Goal: Transaction & Acquisition: Purchase product/service

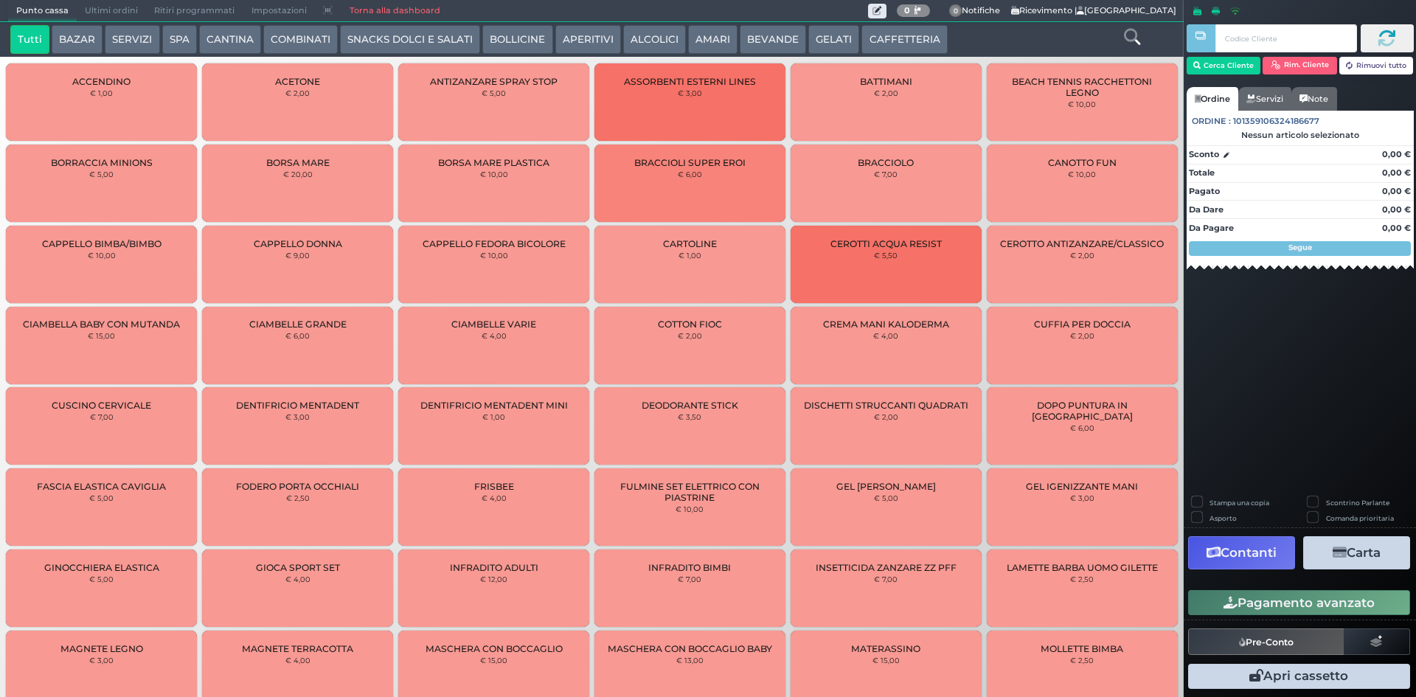
click at [88, 7] on span "Ultimi ordini" at bounding box center [111, 11] width 69 height 21
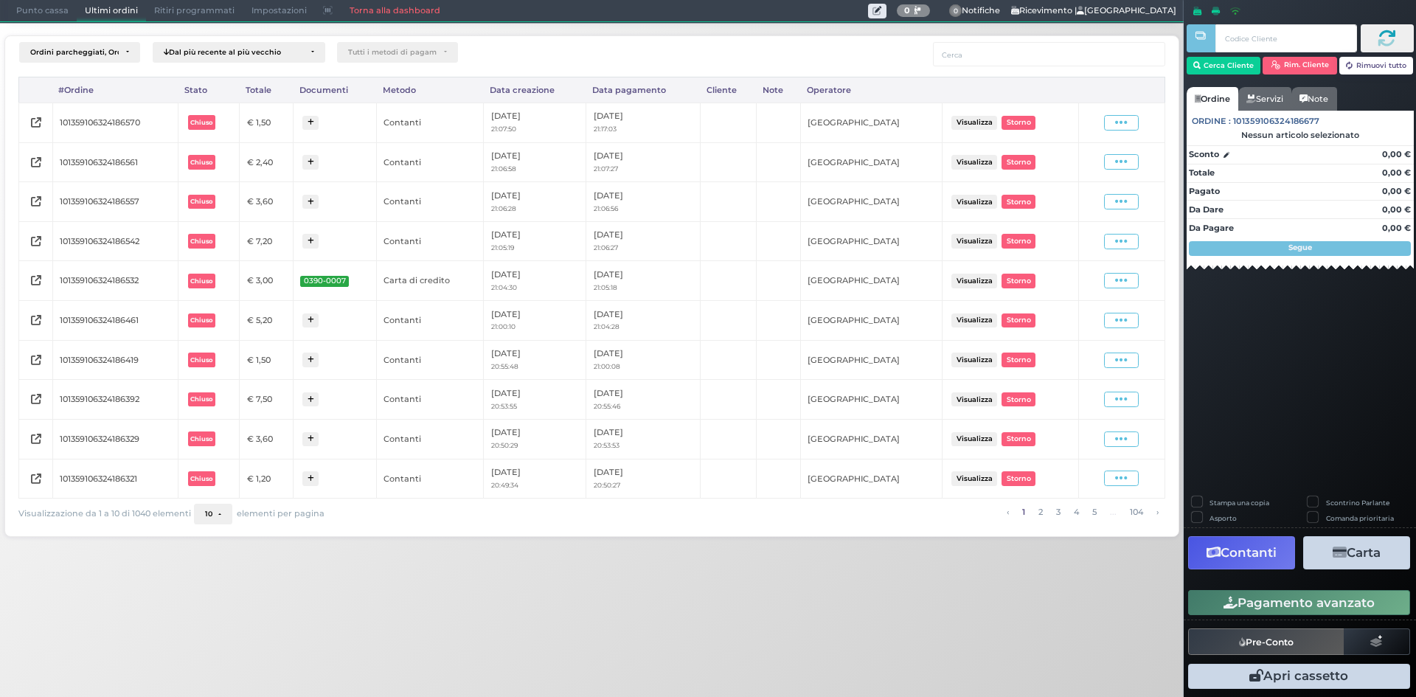
click at [65, 11] on span "Punto cassa" at bounding box center [42, 11] width 69 height 21
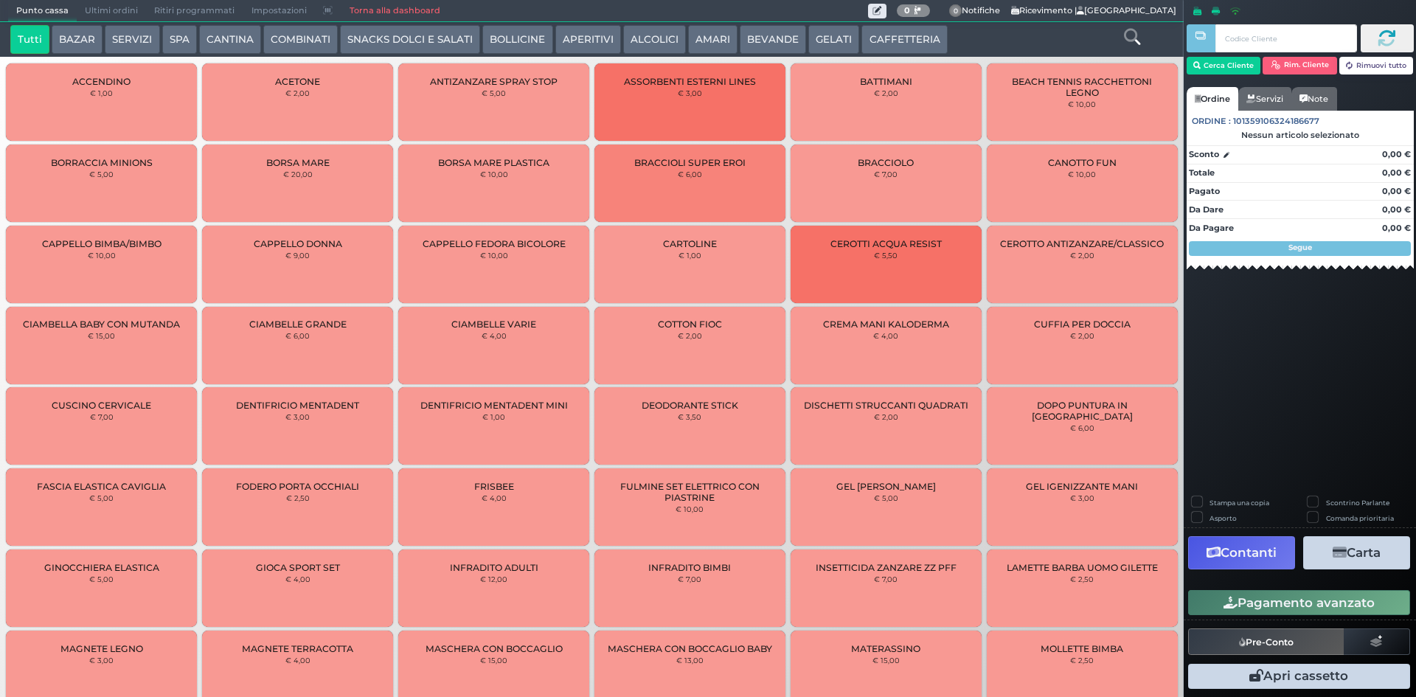
click at [652, 37] on button "ALCOLICI" at bounding box center [654, 39] width 63 height 29
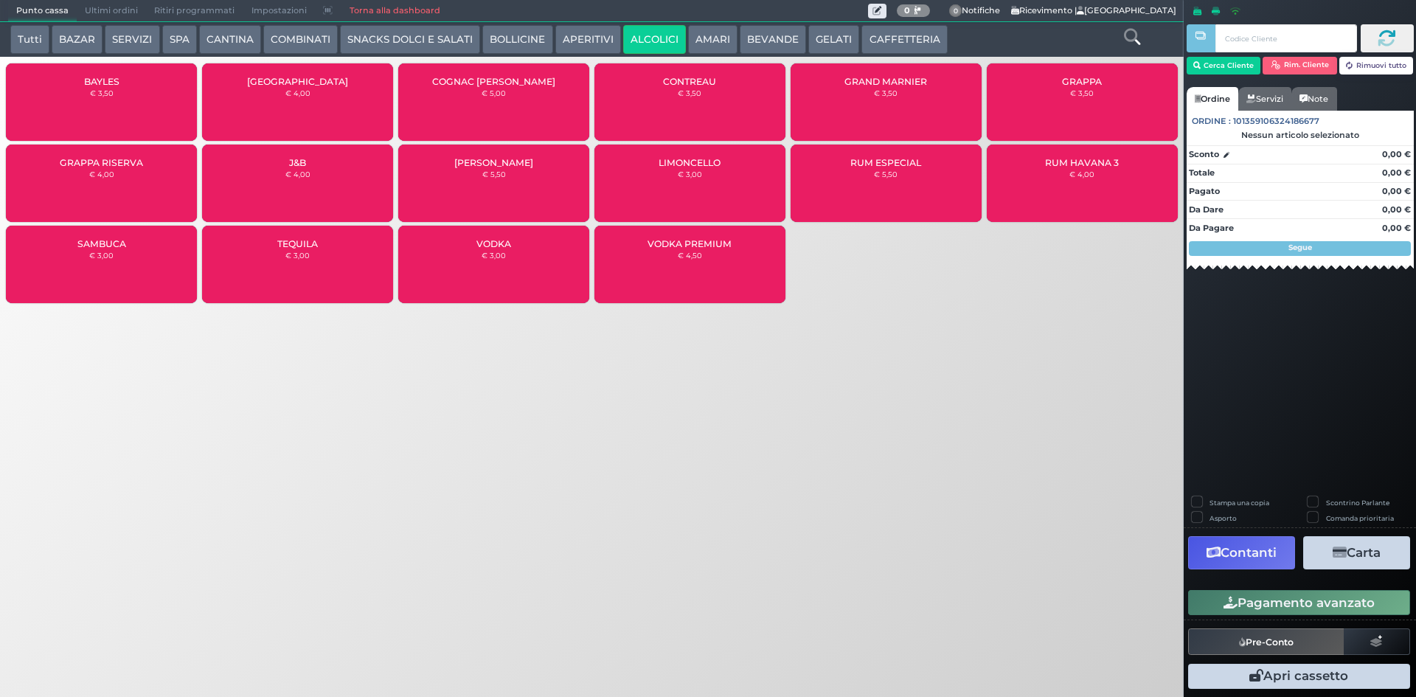
click at [677, 173] on div "LIMONCELLO € 3,00" at bounding box center [689, 183] width 191 height 77
click at [675, 174] on div "LIMONCELLO € 3,00" at bounding box center [689, 183] width 191 height 77
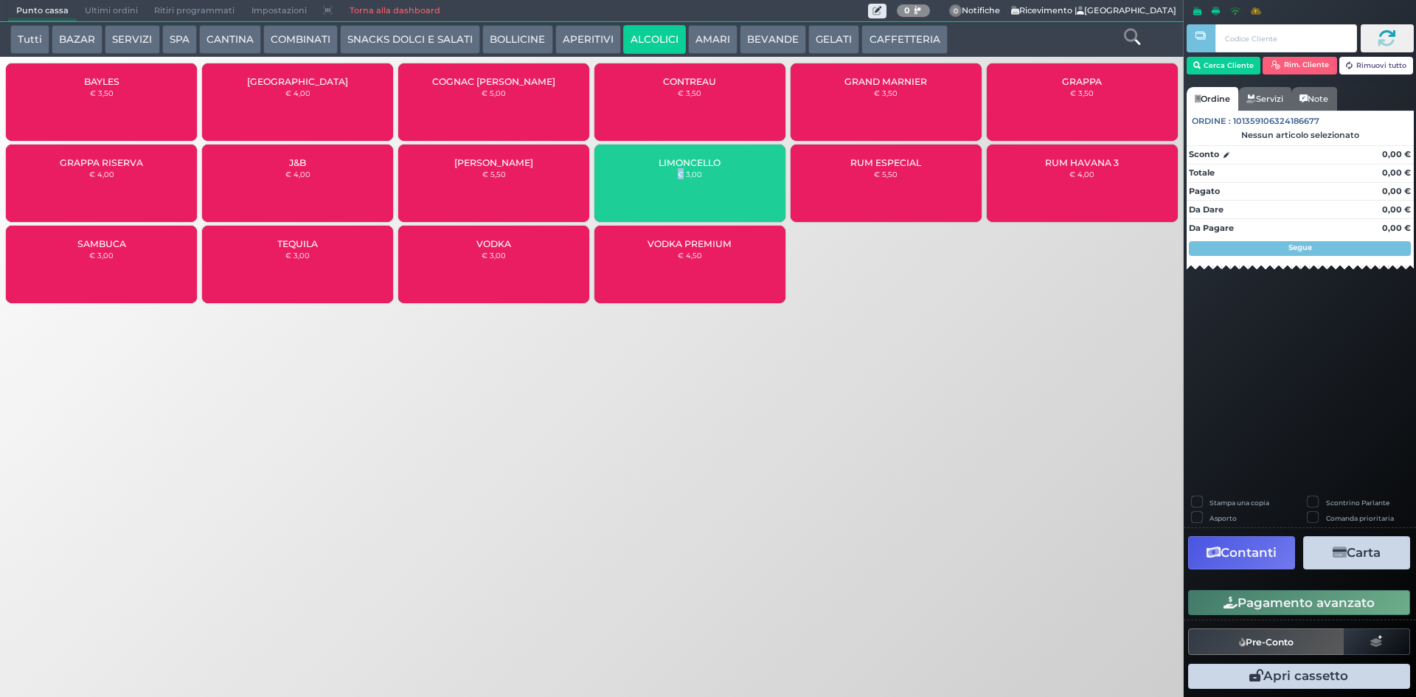
click at [673, 175] on div "LIMONCELLO € 3,00" at bounding box center [689, 183] width 191 height 77
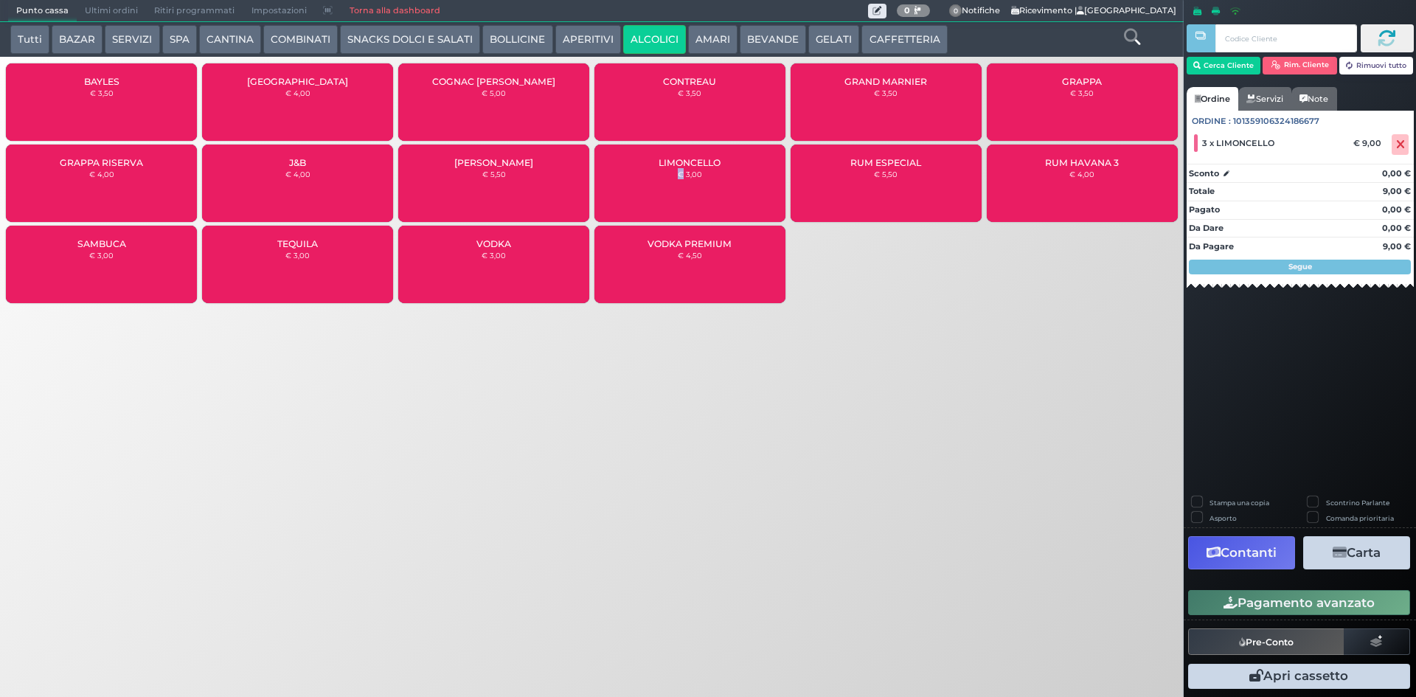
click at [1197, 602] on button "Pagamento avanzato" at bounding box center [1299, 602] width 222 height 25
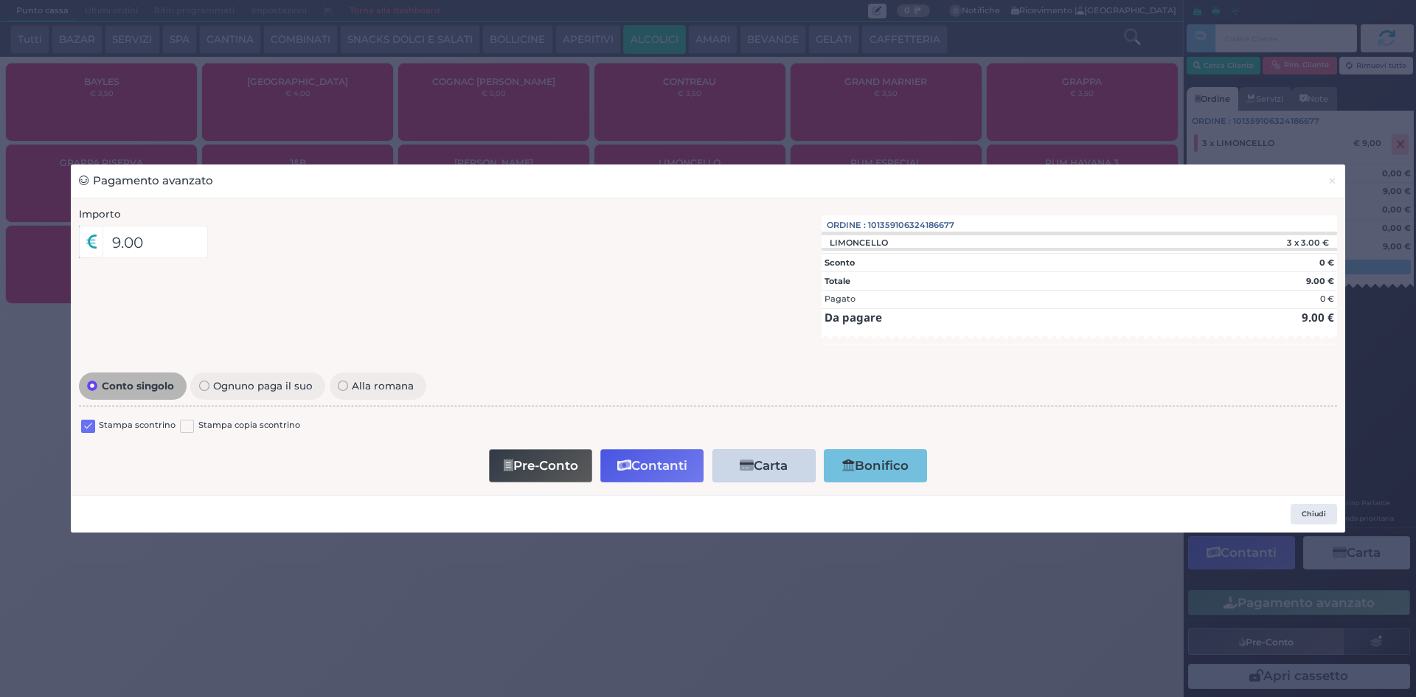
click at [86, 433] on label at bounding box center [88, 427] width 14 height 14
click at [0, 0] on input "checkbox" at bounding box center [0, 0] width 0 height 0
click at [660, 469] on button "Contanti" at bounding box center [651, 465] width 103 height 33
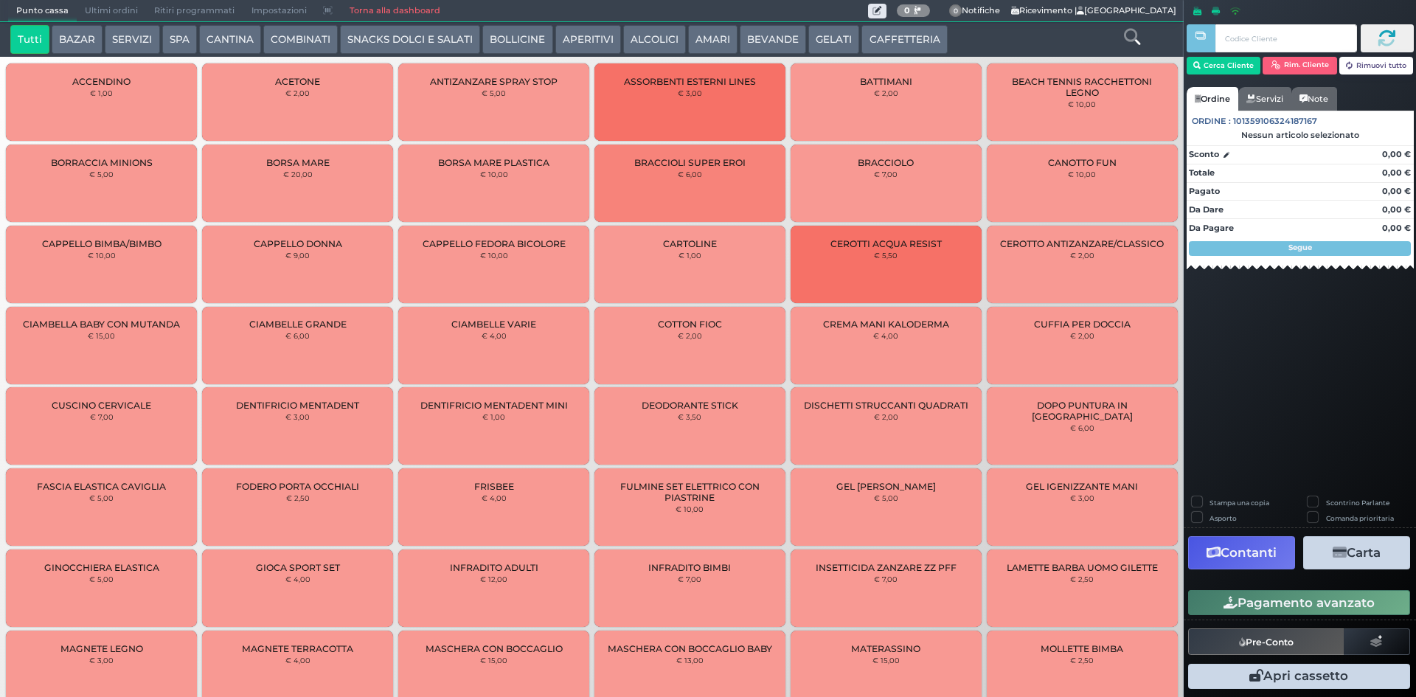
click at [100, 21] on span "Ultimi ordini" at bounding box center [111, 11] width 69 height 21
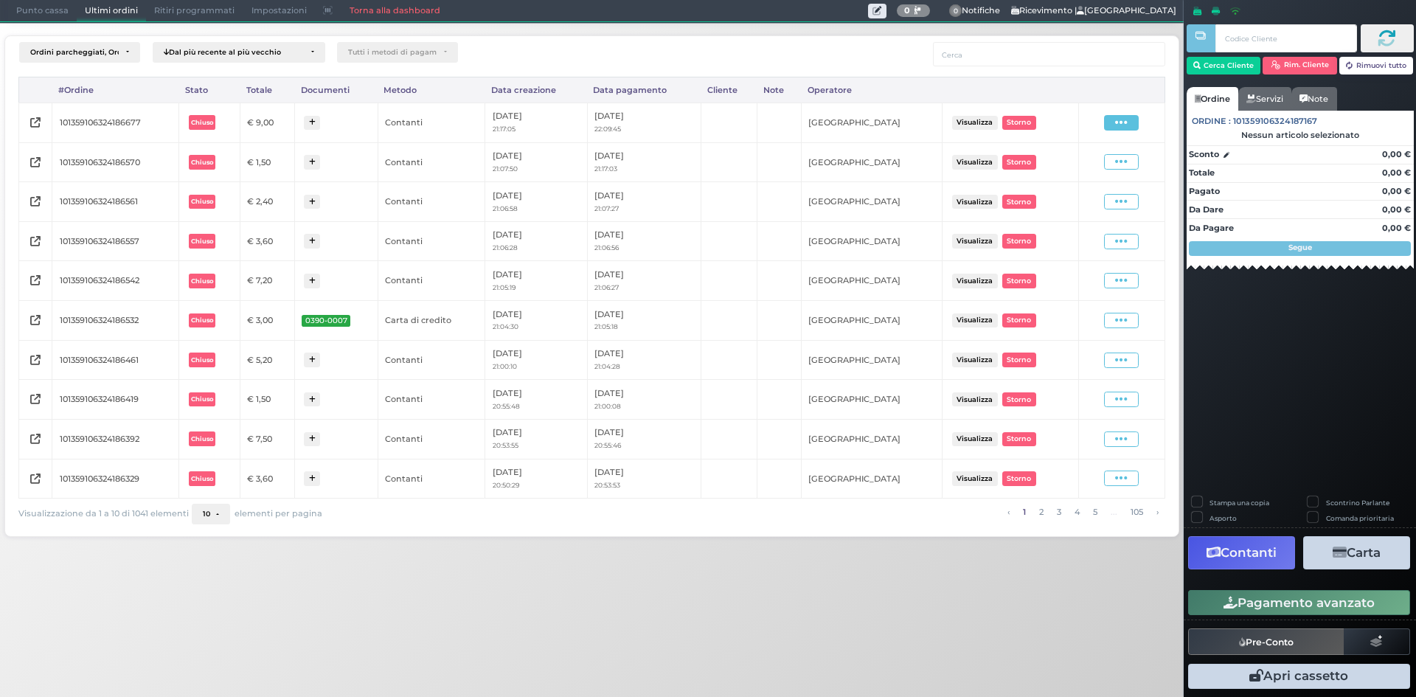
click at [1121, 126] on icon at bounding box center [1121, 123] width 13 height 14
click at [1098, 161] on span "Ristampa Pre-Conto" at bounding box center [1087, 165] width 60 height 25
click at [42, 15] on span "Punto cassa" at bounding box center [42, 11] width 69 height 21
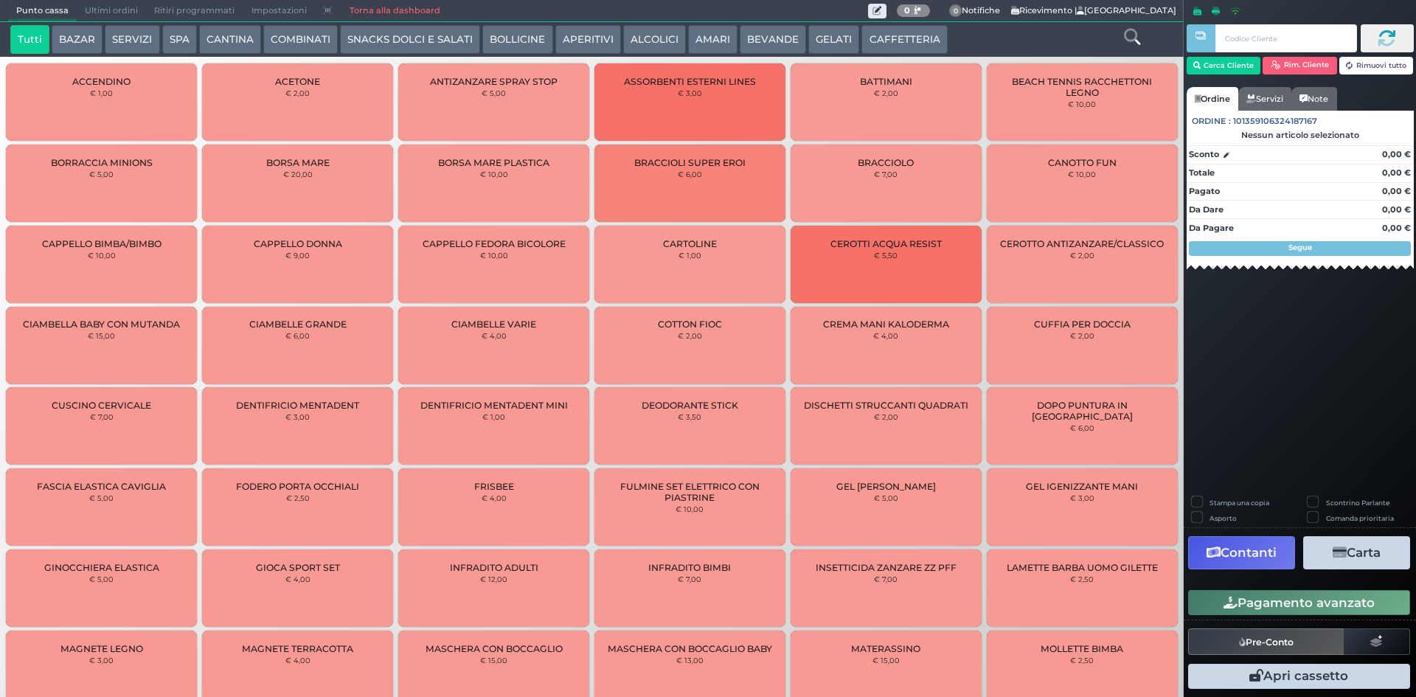
click at [566, 52] on button "APERITIVI" at bounding box center [588, 39] width 66 height 29
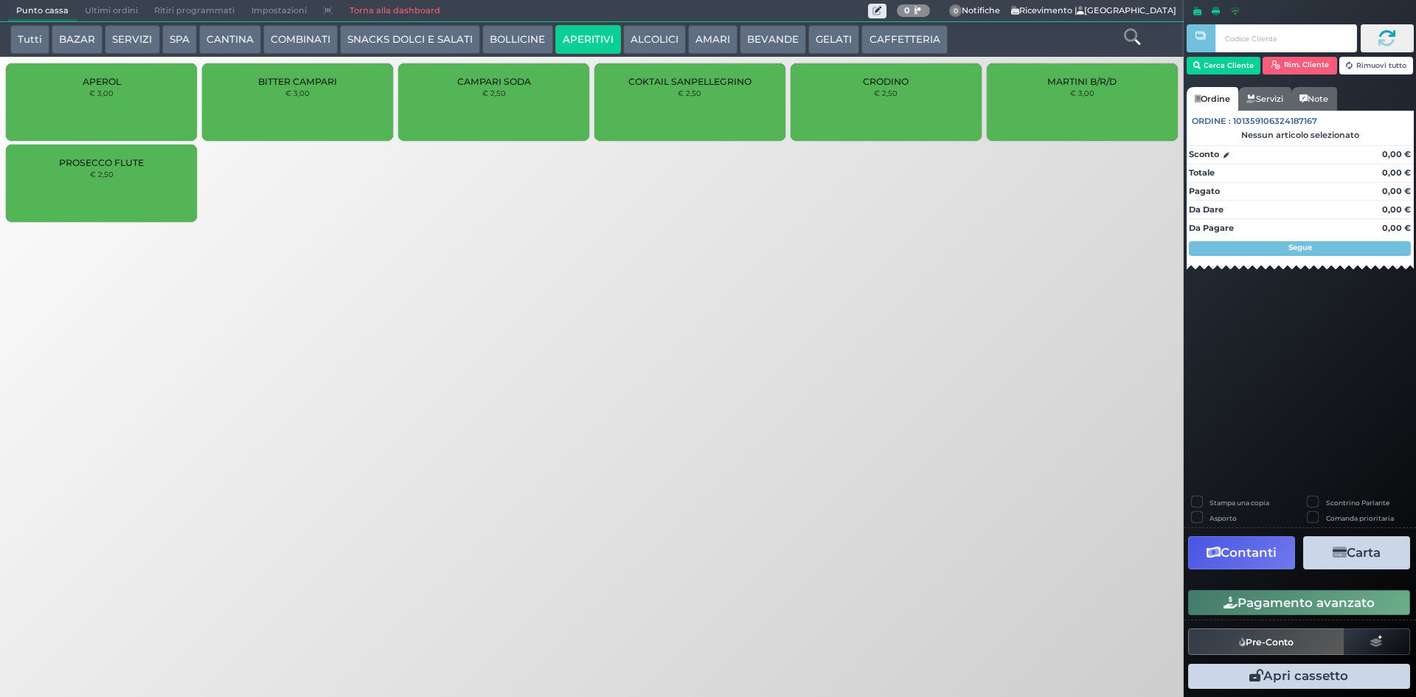
click at [519, 44] on button "BOLLICINE" at bounding box center [517, 39] width 70 height 29
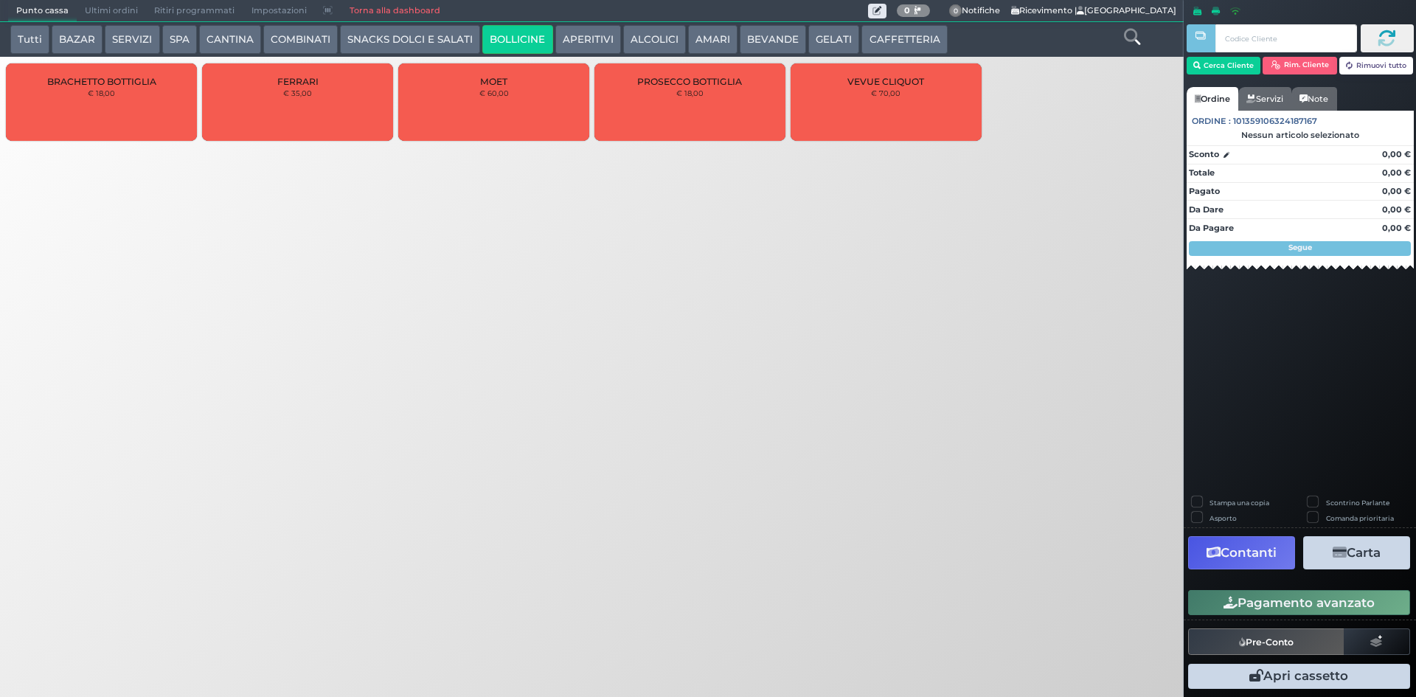
click at [453, 39] on button "SNACKS DOLCI E SALATI" at bounding box center [410, 39] width 140 height 29
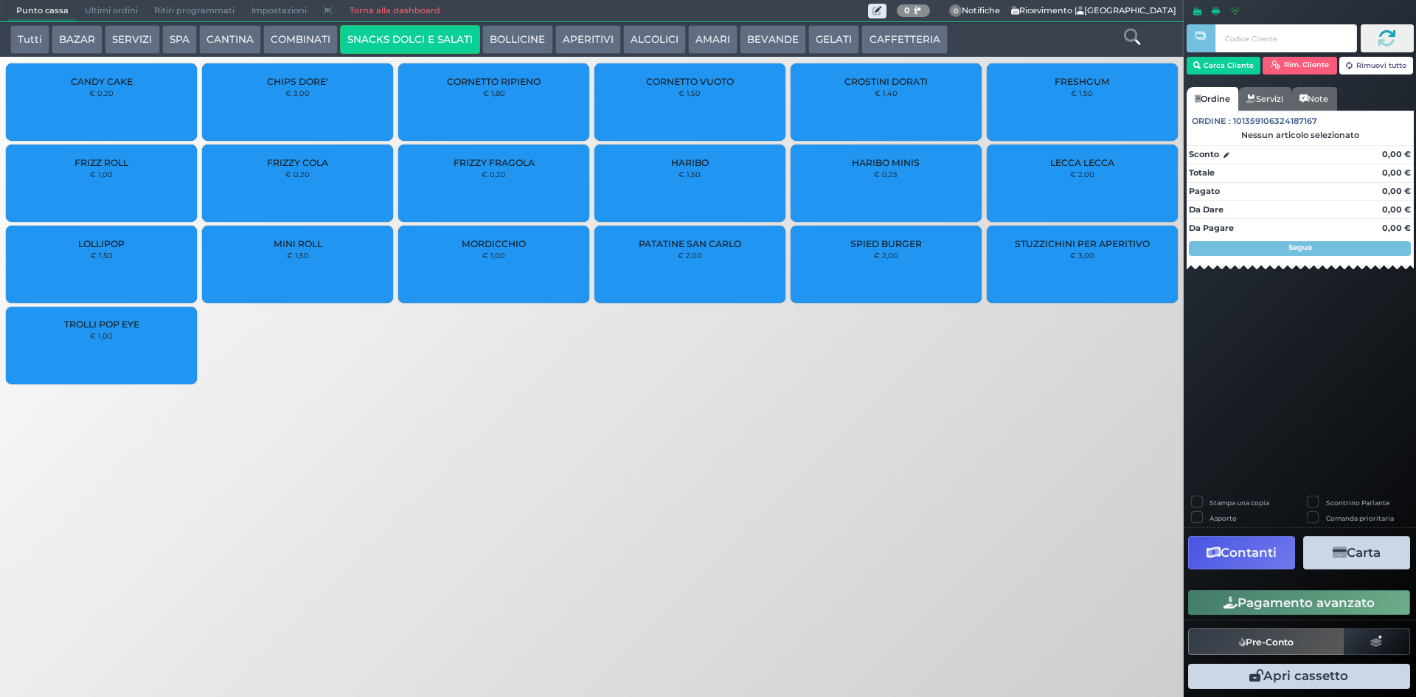
click at [564, 32] on button "APERITIVI" at bounding box center [588, 39] width 66 height 29
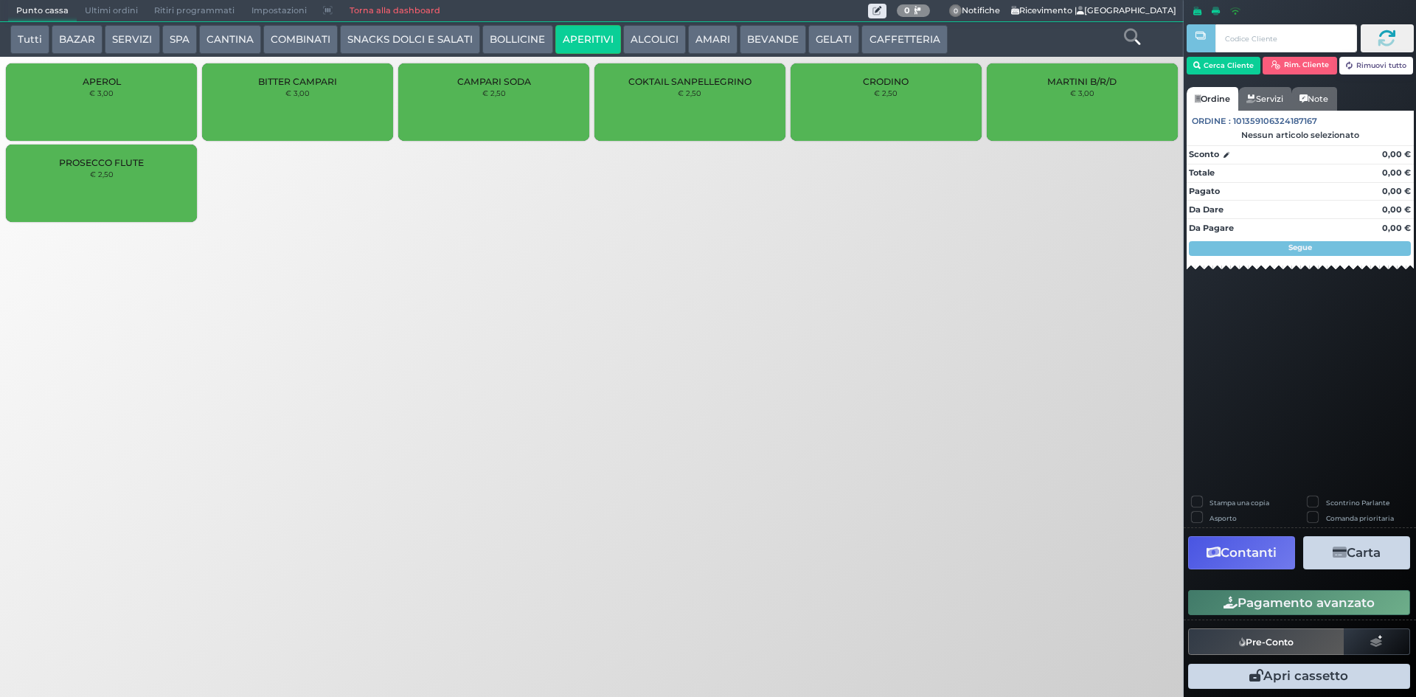
click at [623, 34] on button "ALCOLICI" at bounding box center [654, 39] width 63 height 29
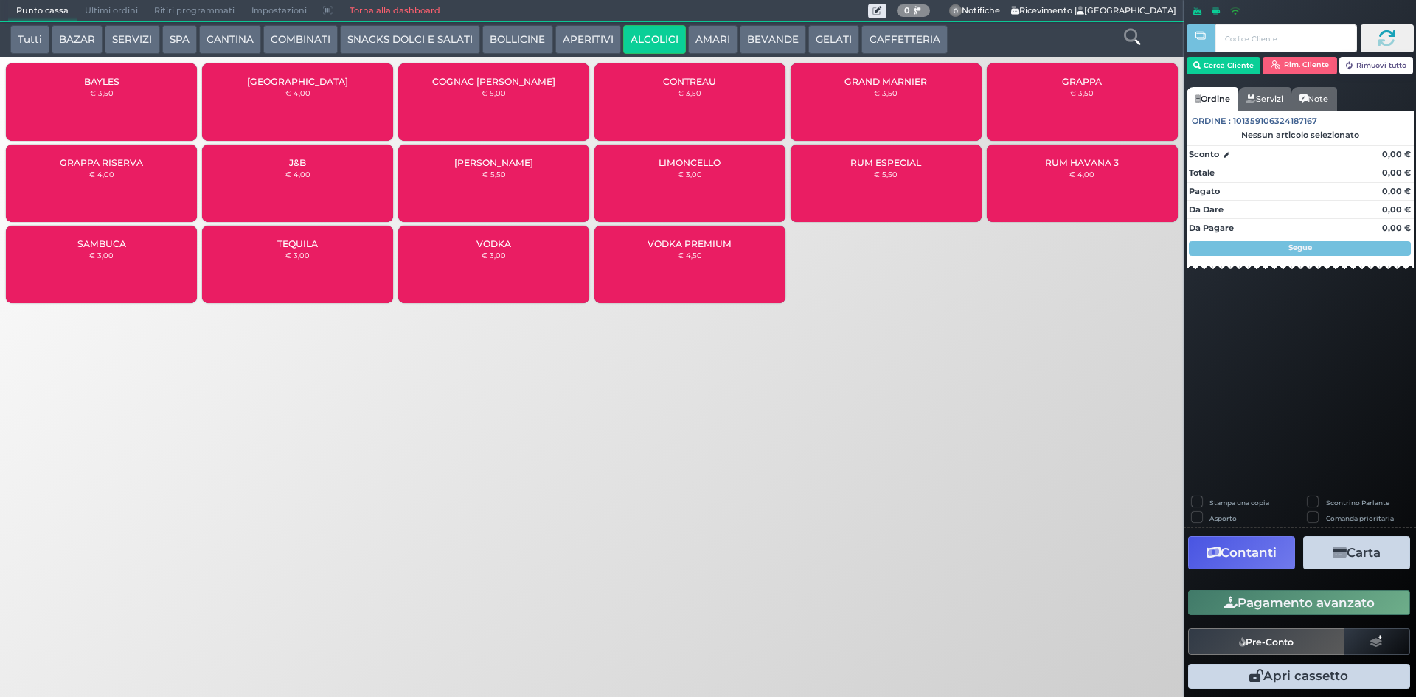
click at [313, 36] on button "COMBINATI" at bounding box center [300, 39] width 74 height 29
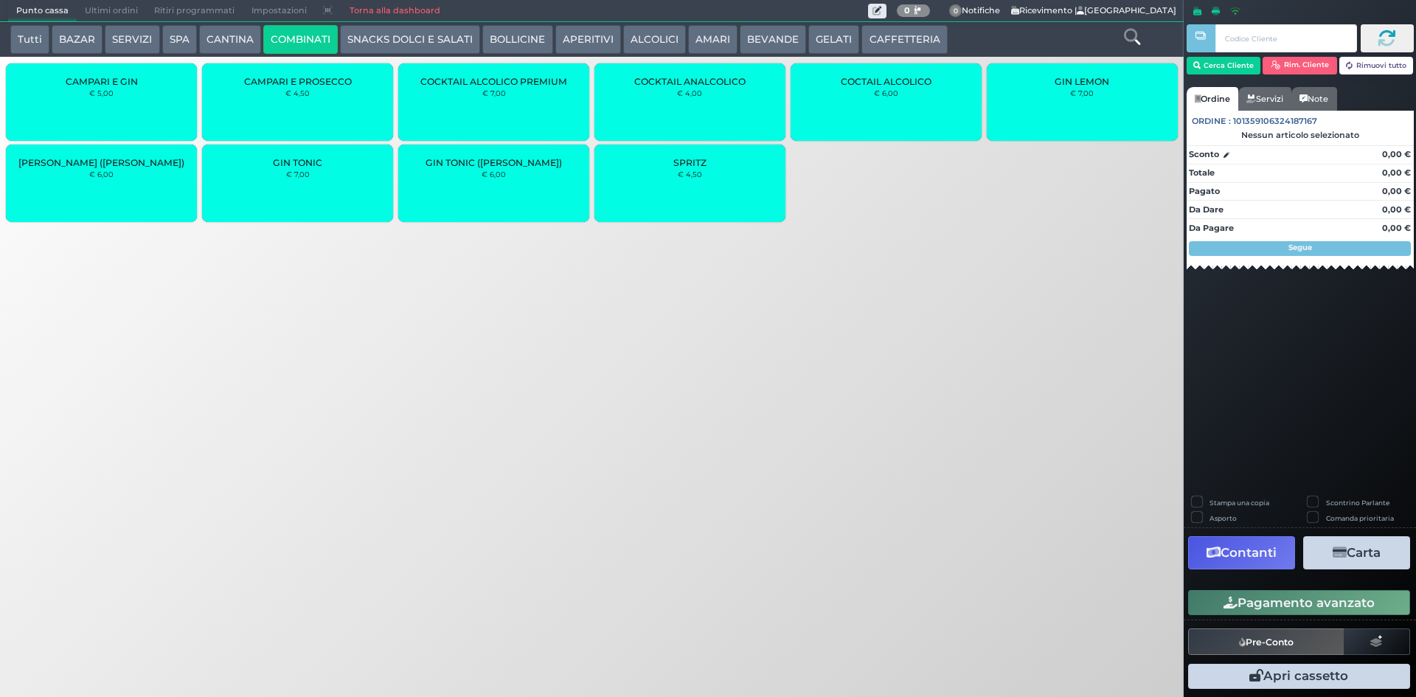
click at [13, 40] on button "Tutti" at bounding box center [29, 39] width 39 height 29
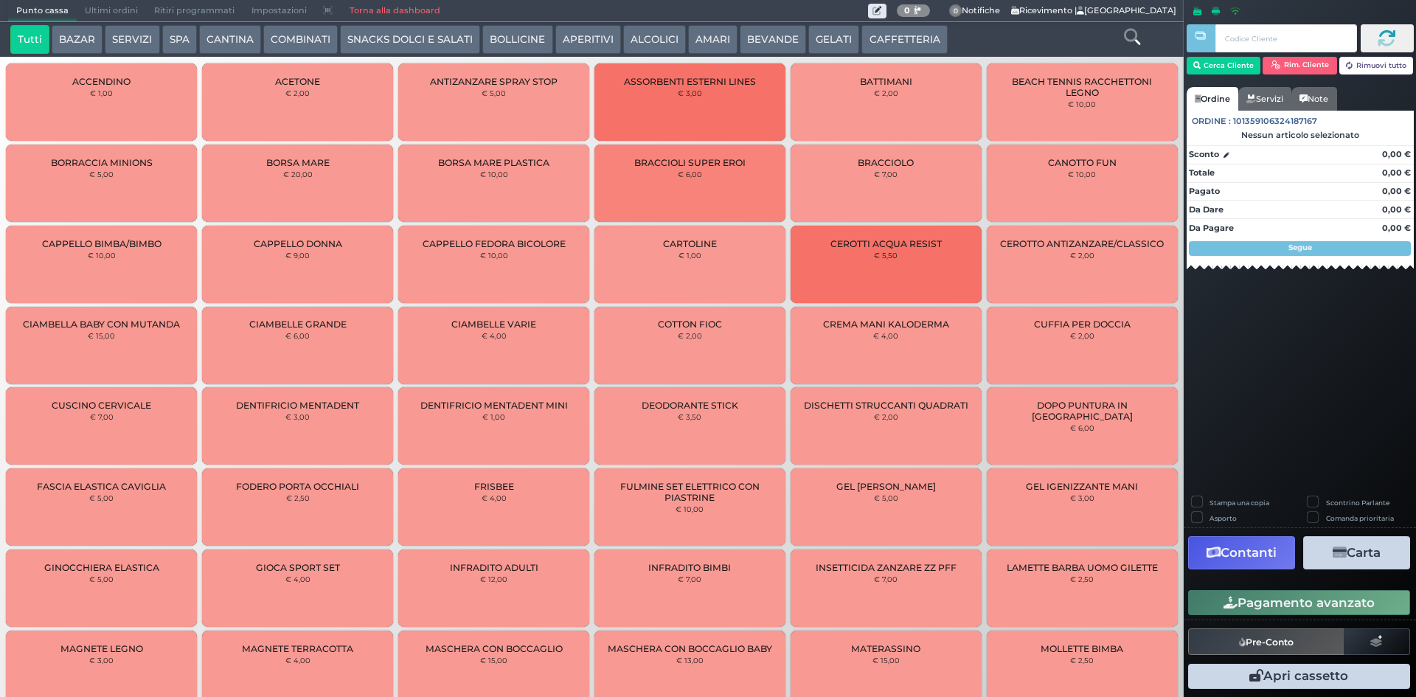
click at [1120, 32] on div at bounding box center [1132, 39] width 98 height 29
click at [1121, 32] on div at bounding box center [1132, 39] width 98 height 29
click at [1122, 32] on div at bounding box center [1132, 39] width 98 height 29
click at [1124, 32] on icon at bounding box center [1132, 37] width 16 height 16
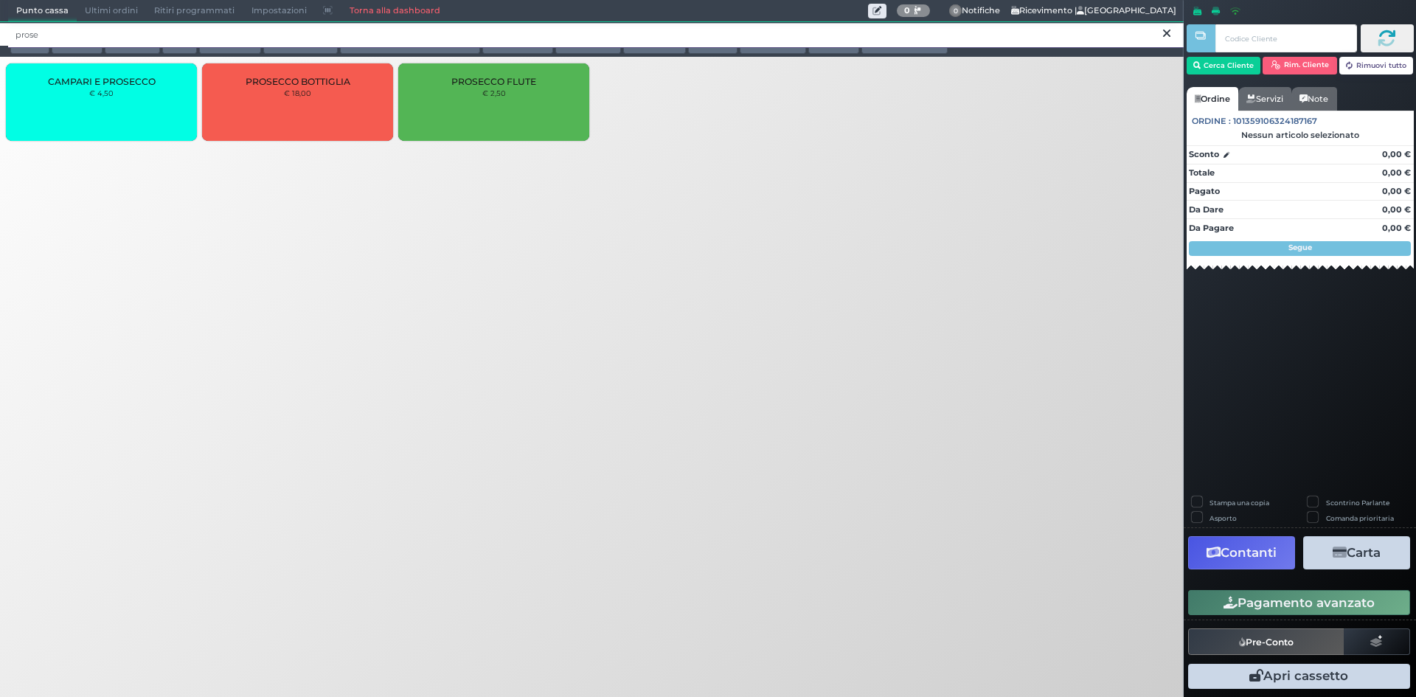
type input "prose"
click at [538, 130] on div "PROSECCO FLUTE € 2,50" at bounding box center [493, 101] width 191 height 77
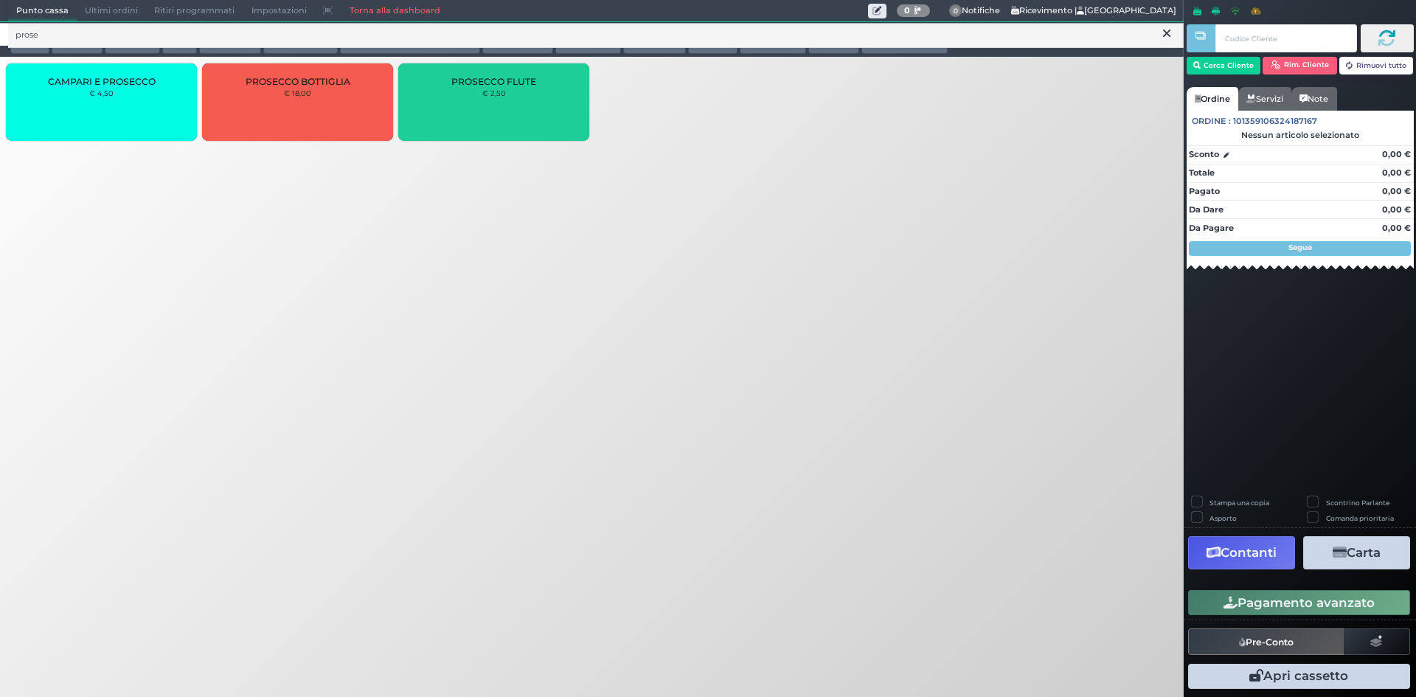
click at [538, 130] on div "PROSECCO FLUTE € 2,50" at bounding box center [493, 101] width 191 height 77
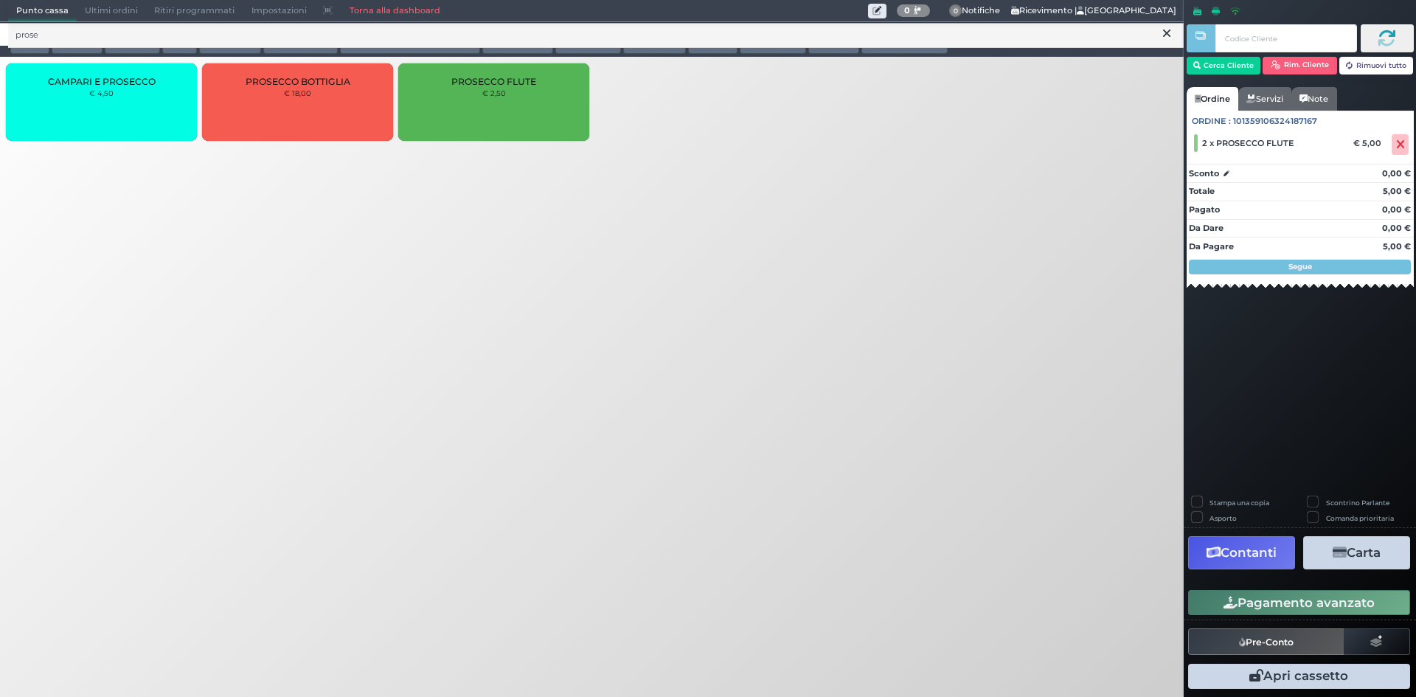
click at [1281, 607] on button "Pagamento avanzato" at bounding box center [1299, 602] width 222 height 25
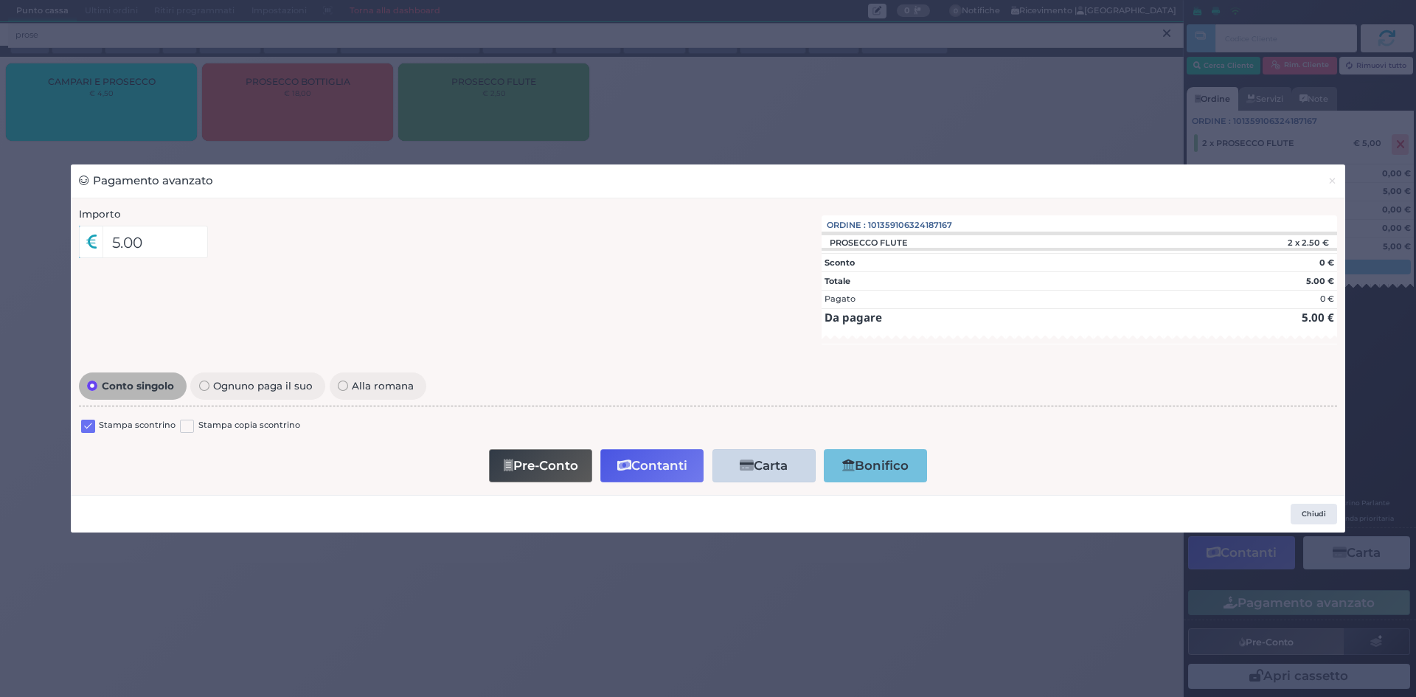
click at [88, 421] on label at bounding box center [88, 427] width 14 height 14
click at [0, 0] on input "checkbox" at bounding box center [0, 0] width 0 height 0
click at [637, 465] on button "Contanti" at bounding box center [651, 465] width 103 height 33
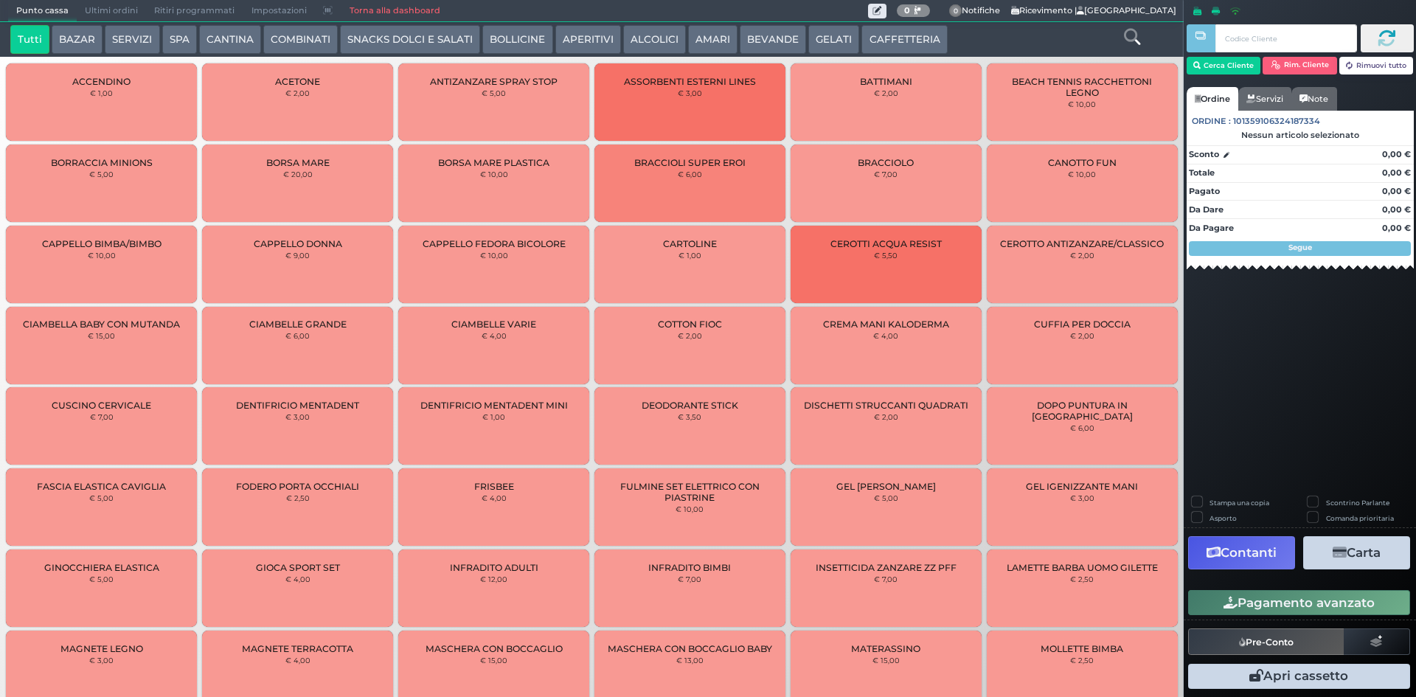
click at [84, 15] on span "Ultimi ordini" at bounding box center [111, 11] width 69 height 21
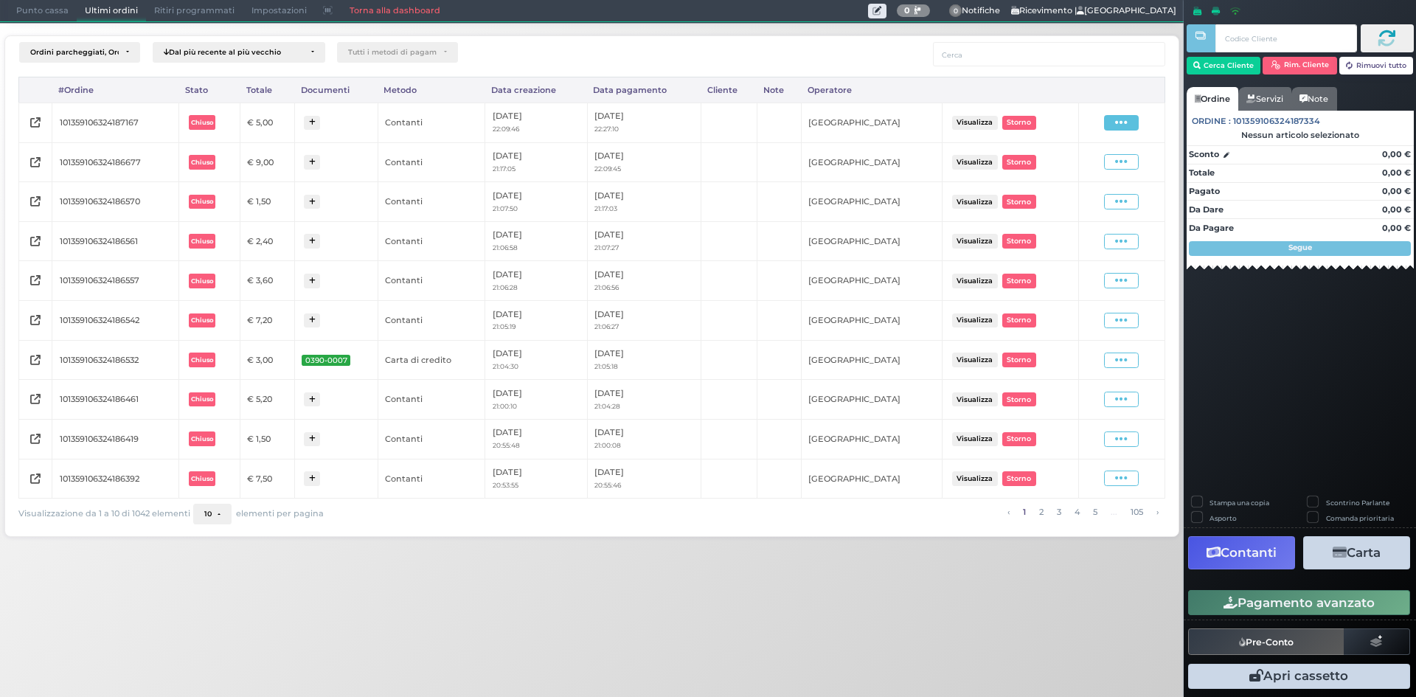
click at [1116, 128] on icon at bounding box center [1121, 123] width 13 height 14
click at [1078, 167] on span "Ristampa Pre-Conto" at bounding box center [1087, 165] width 60 height 25
click at [21, 7] on span "Punto cassa" at bounding box center [42, 11] width 69 height 21
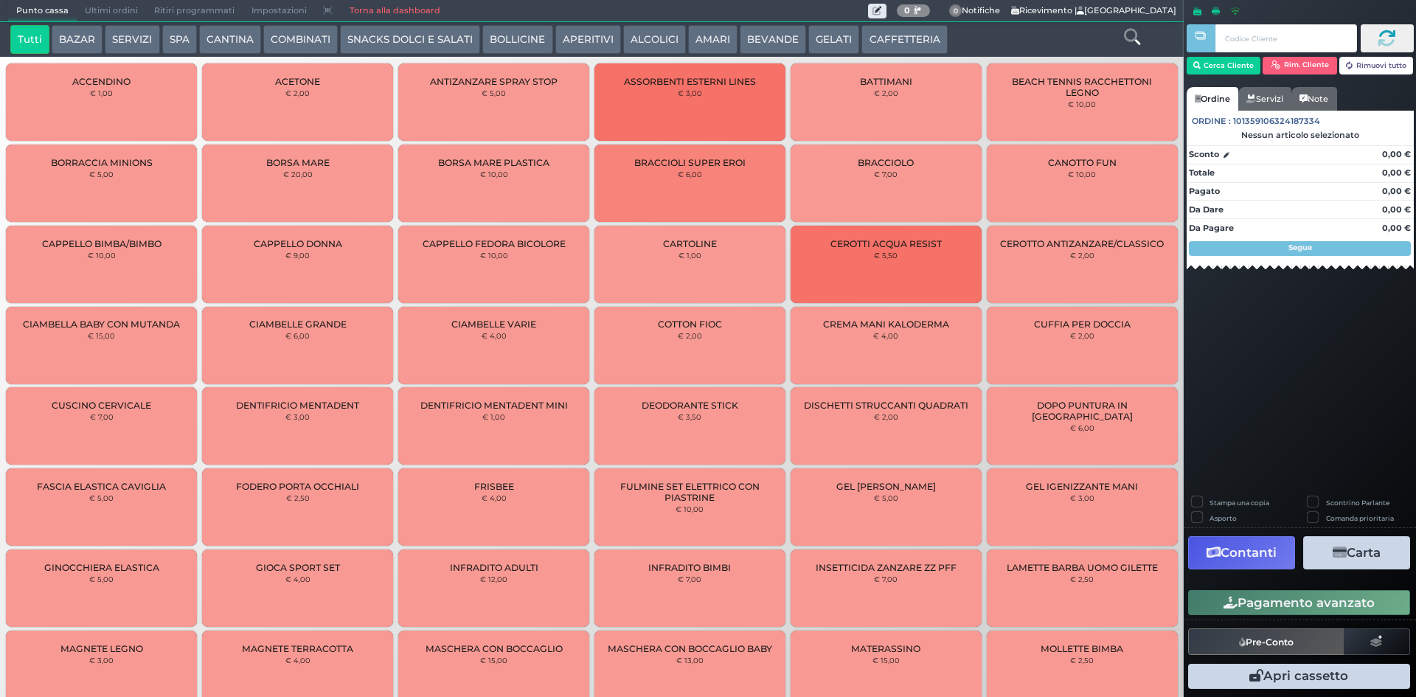
click at [703, 32] on button "AMARI" at bounding box center [712, 39] width 49 height 29
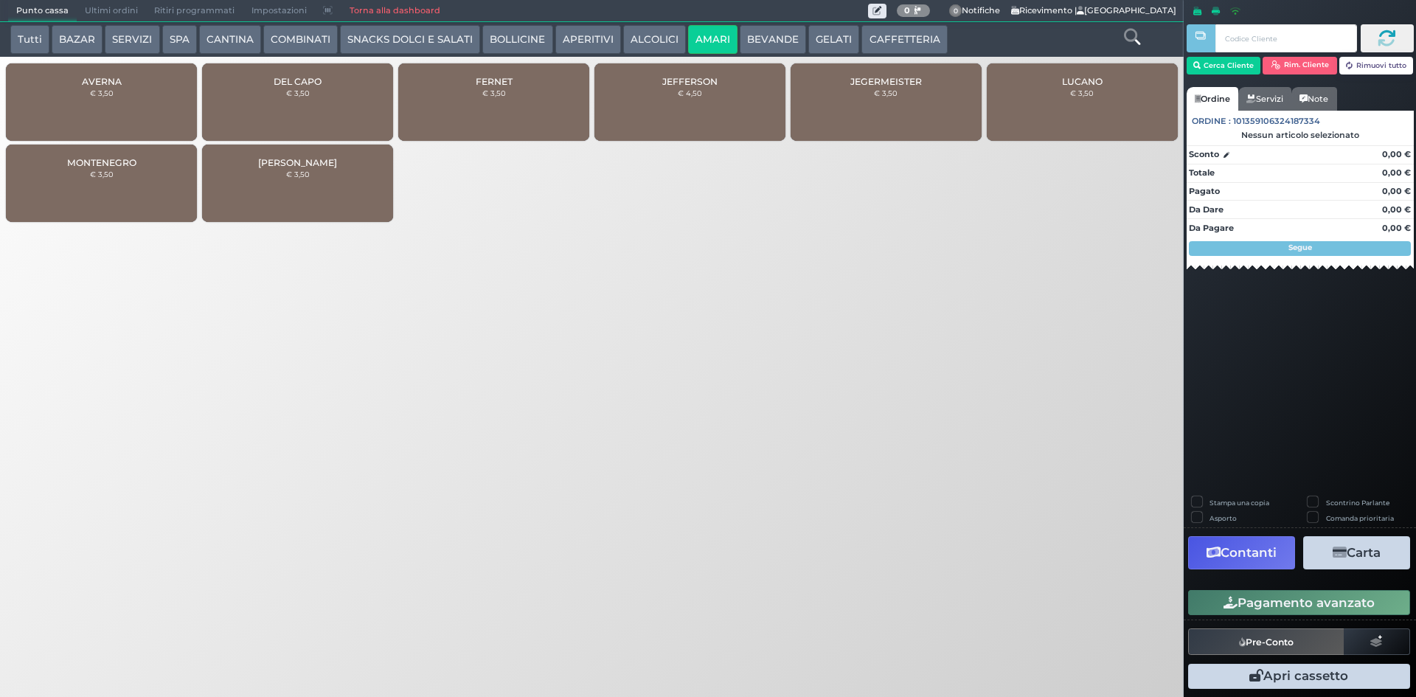
click at [647, 32] on button "ALCOLICI" at bounding box center [654, 39] width 63 height 29
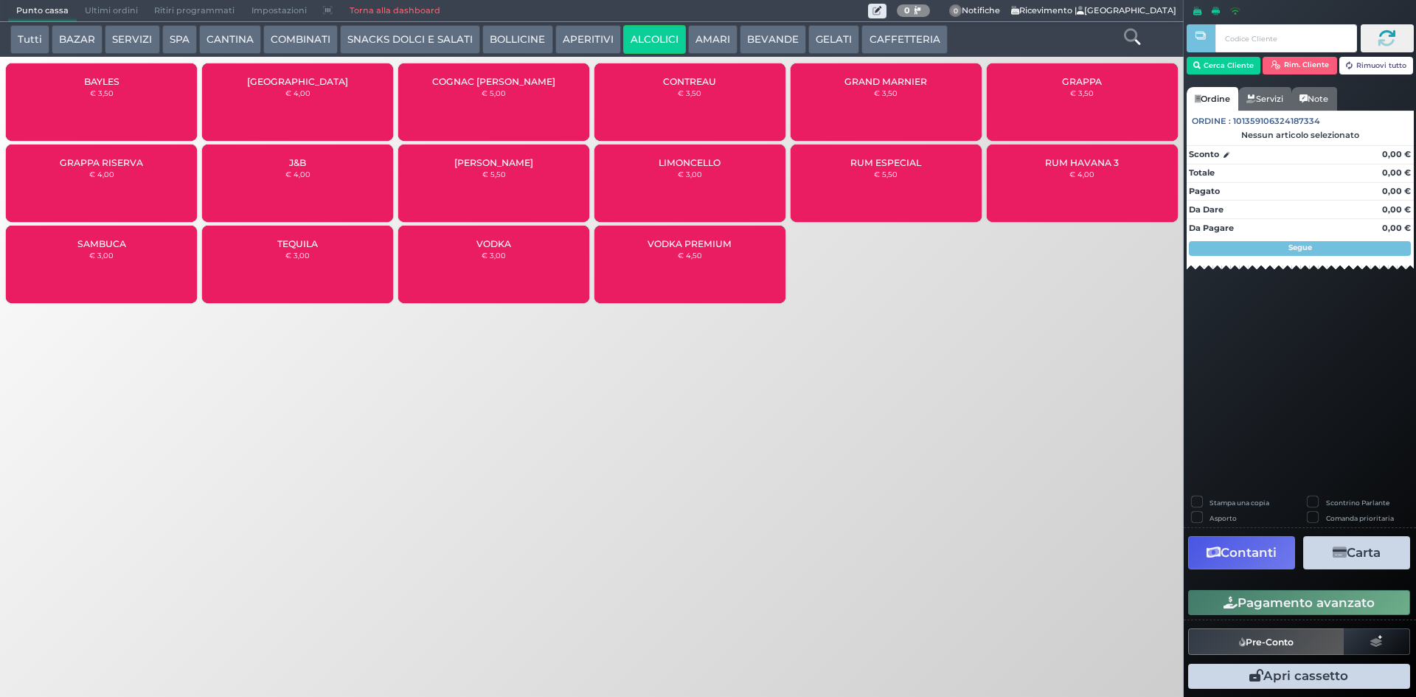
click at [701, 29] on button "AMARI" at bounding box center [712, 39] width 49 height 29
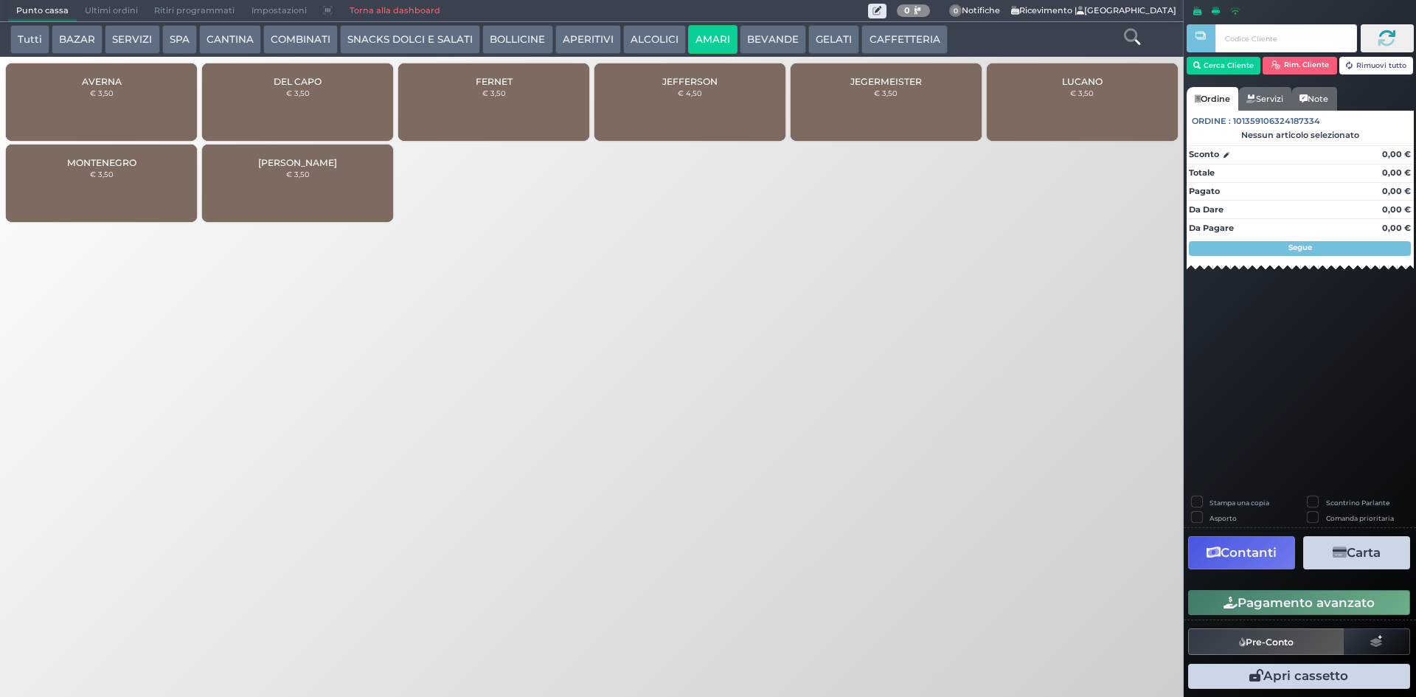
click at [614, 32] on button "APERITIVI" at bounding box center [588, 39] width 66 height 29
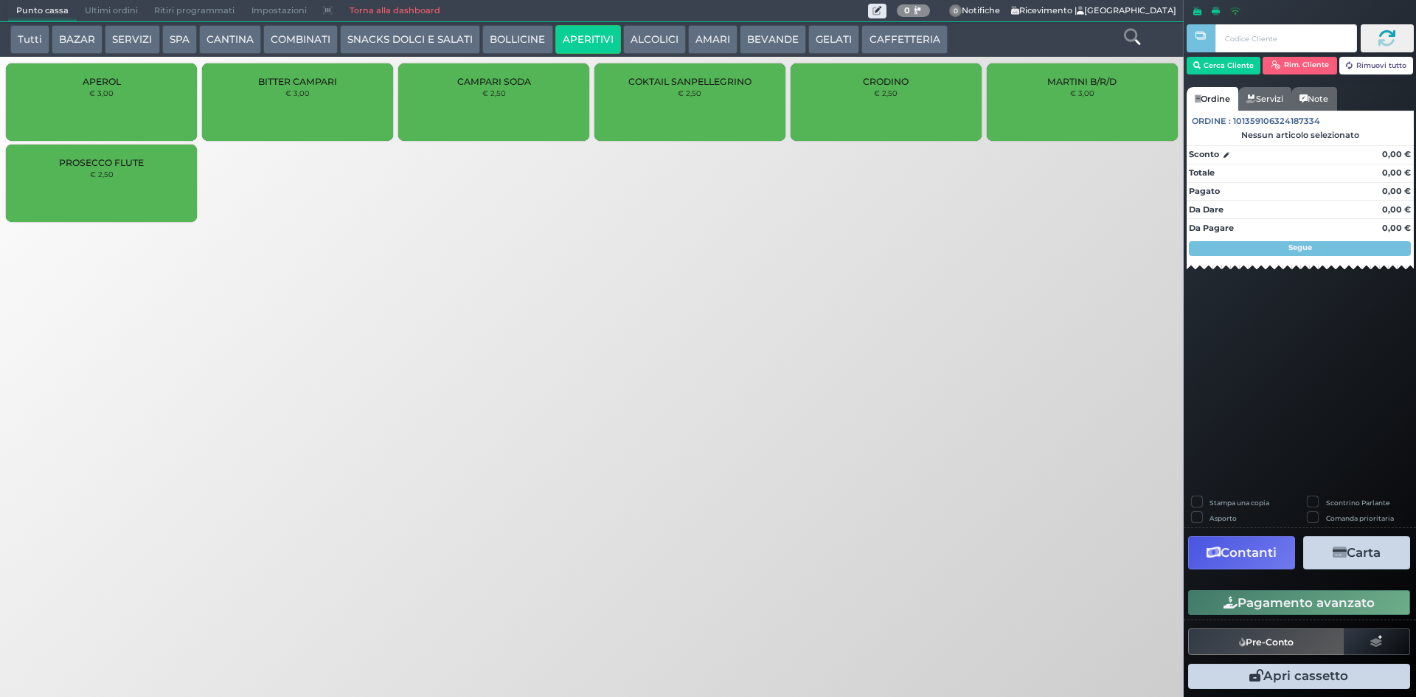
click at [555, 31] on button "APERITIVI" at bounding box center [588, 39] width 66 height 29
click at [623, 30] on button "ALCOLICI" at bounding box center [654, 39] width 63 height 29
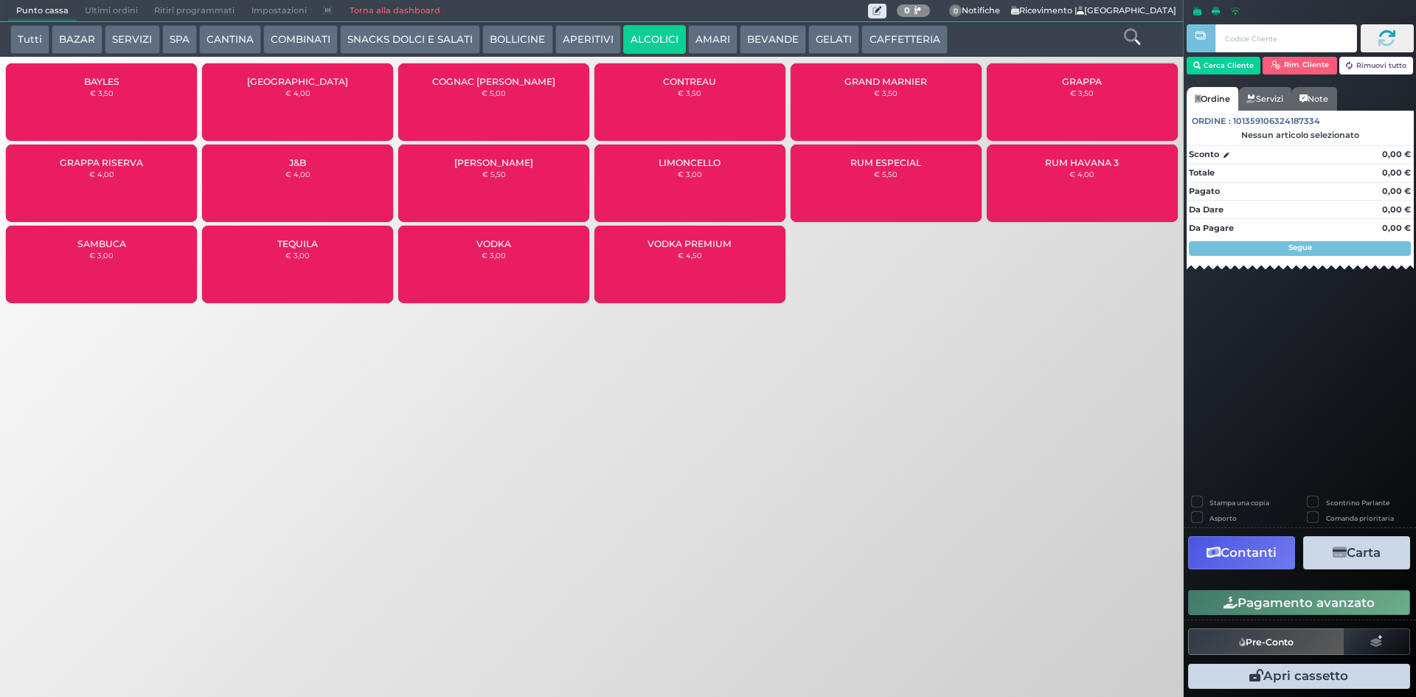
click at [35, 35] on button "Tutti" at bounding box center [29, 39] width 39 height 29
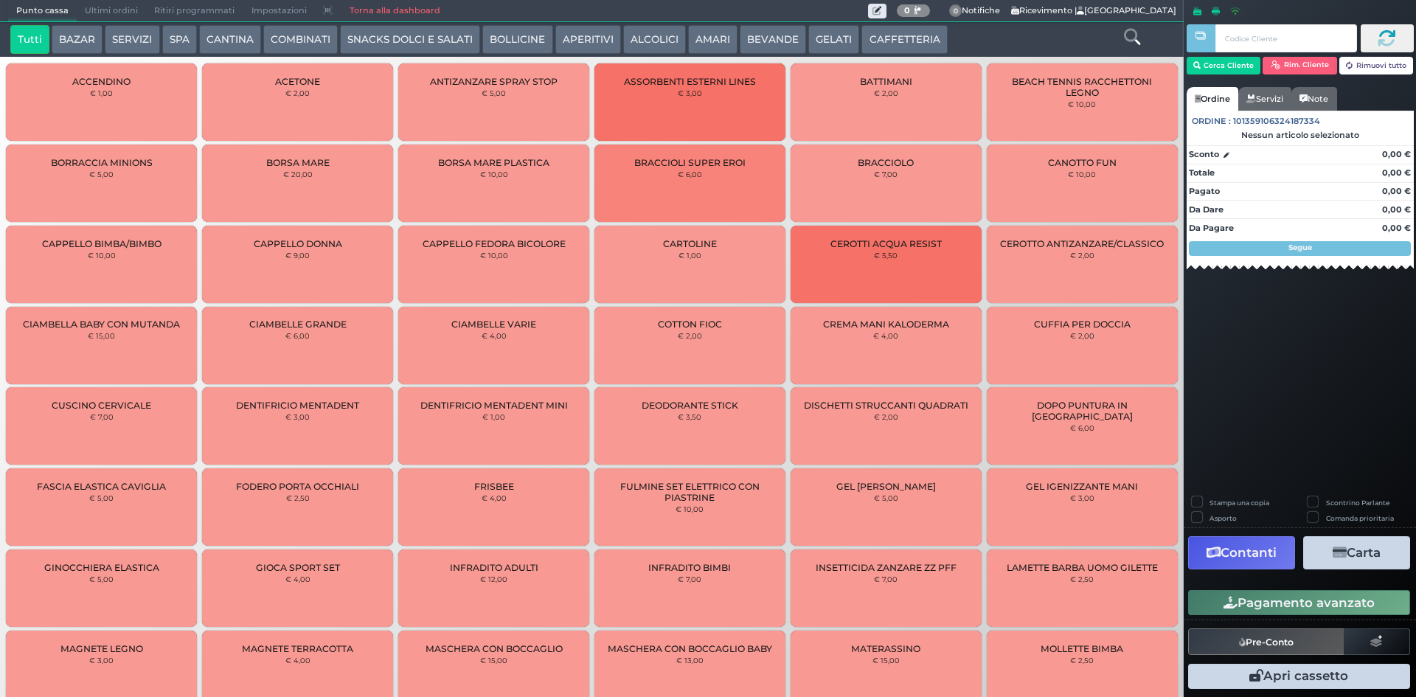
click at [1145, 43] on div at bounding box center [1132, 39] width 98 height 29
click at [1140, 41] on icon at bounding box center [1132, 37] width 16 height 16
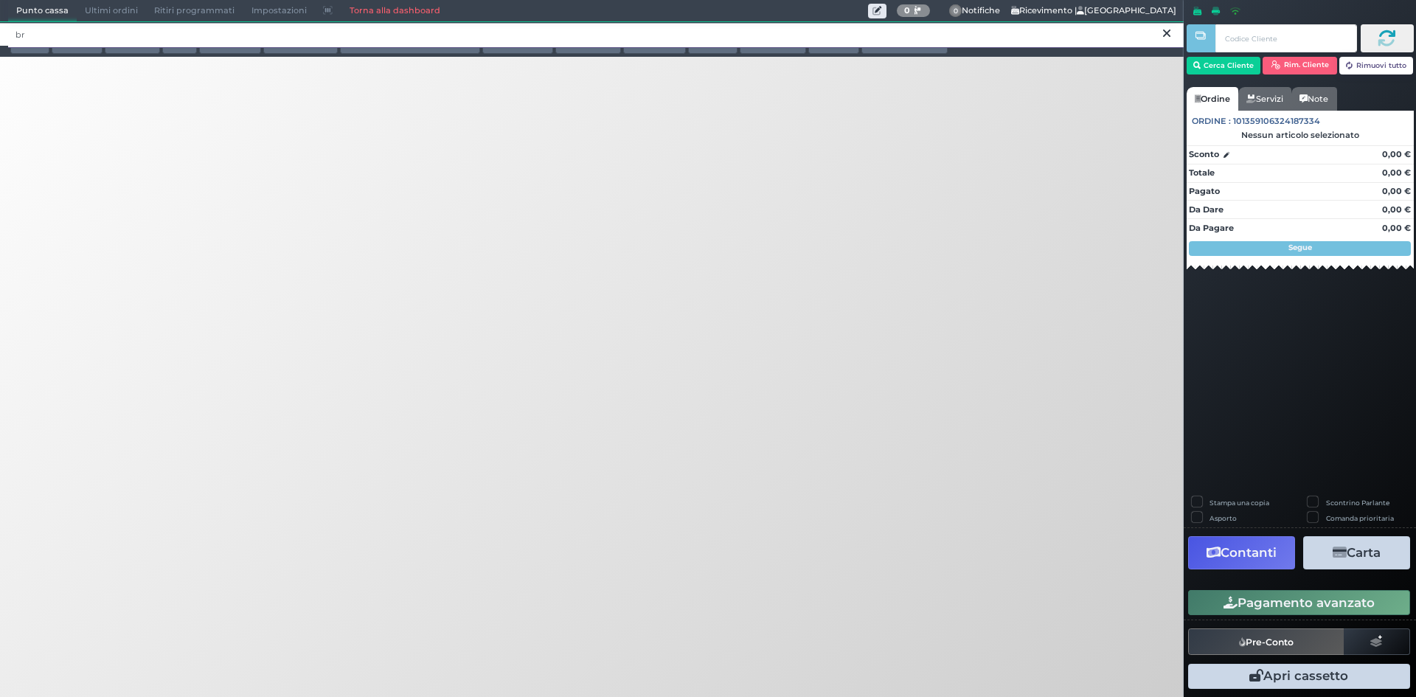
type input "b"
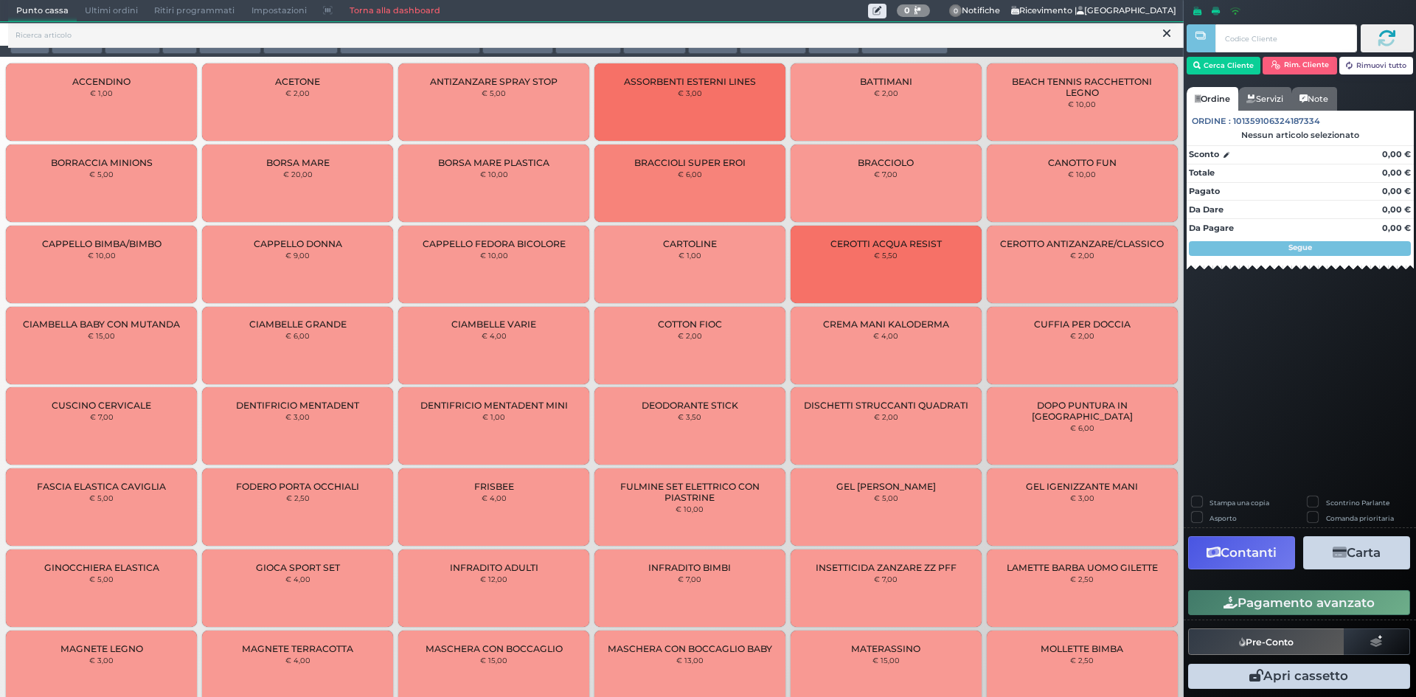
click at [1171, 29] on button at bounding box center [1166, 34] width 13 height 16
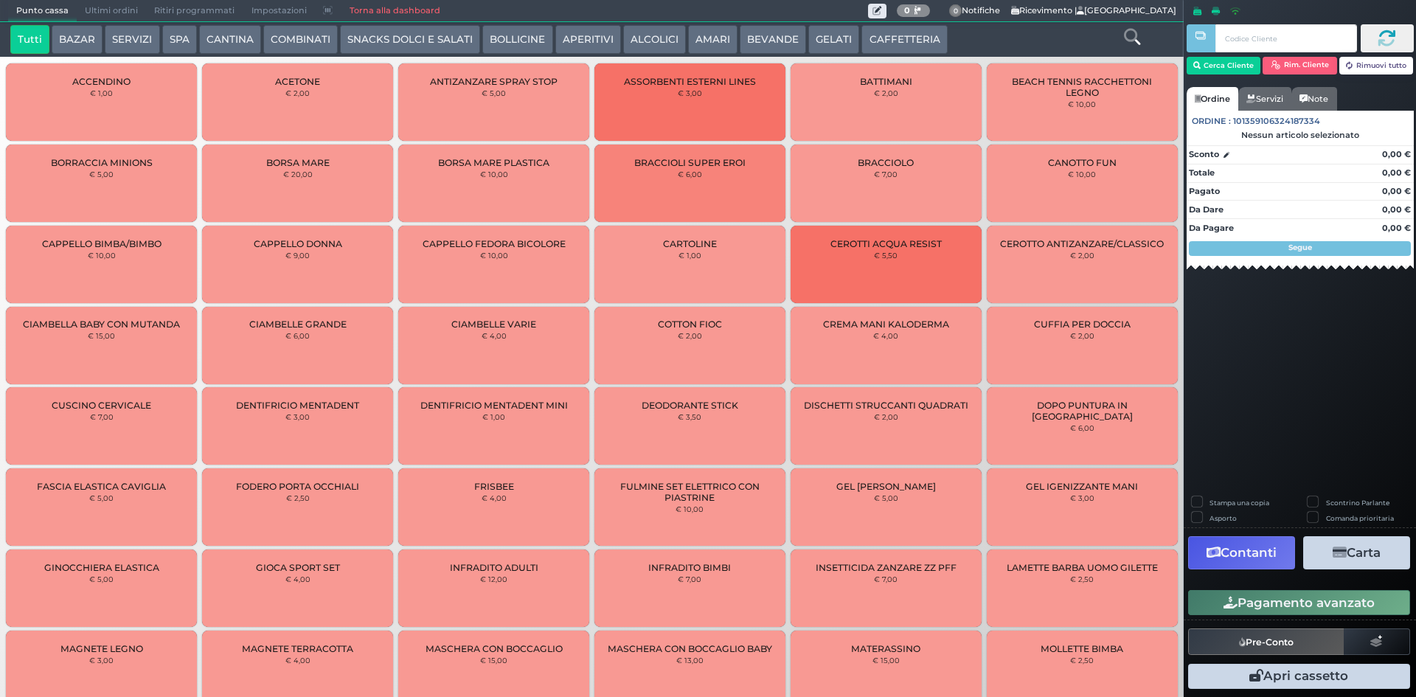
click at [695, 13] on div "Punto cassa Mappa Ultimi ordini Delivery Ritiri programmati Impostazioni Torna …" at bounding box center [438, 11] width 860 height 21
click at [699, 29] on button "AMARI" at bounding box center [712, 39] width 49 height 29
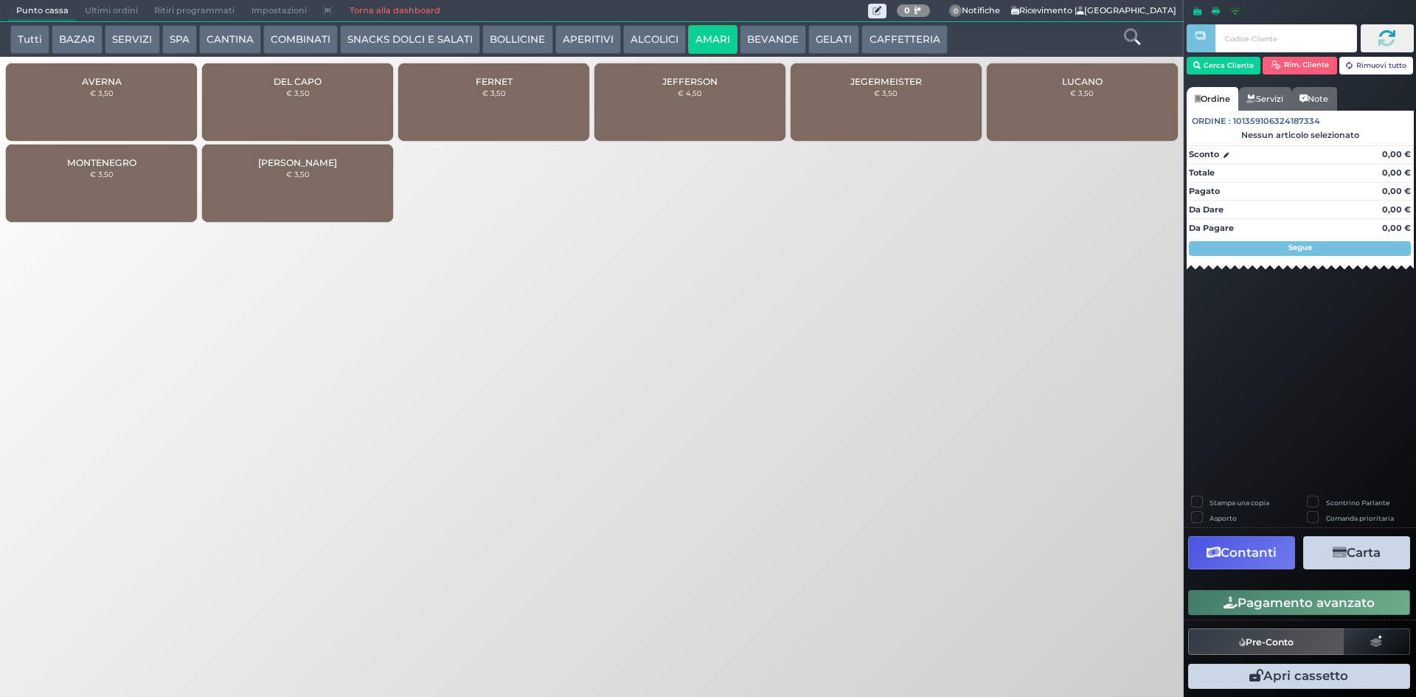
click at [555, 95] on div "FERNET € 3,50" at bounding box center [493, 101] width 191 height 77
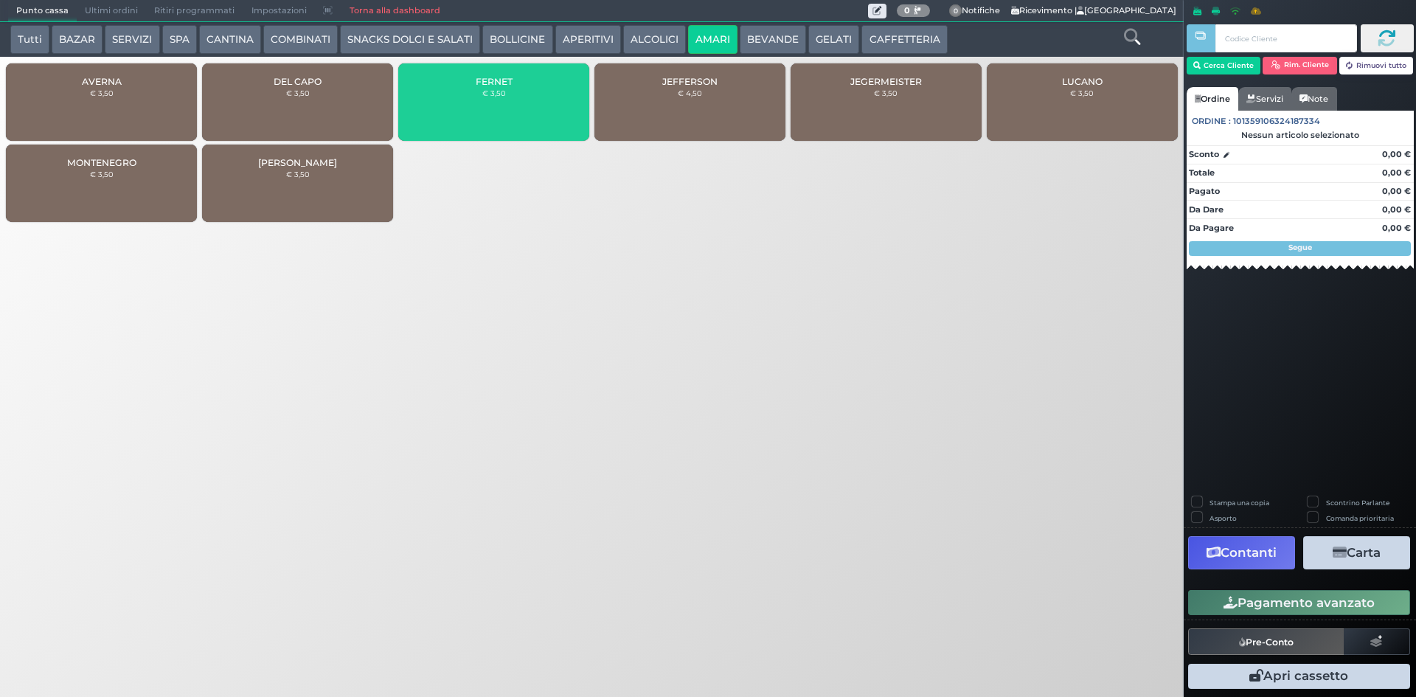
click at [555, 94] on div "FERNET € 3,50" at bounding box center [493, 101] width 191 height 77
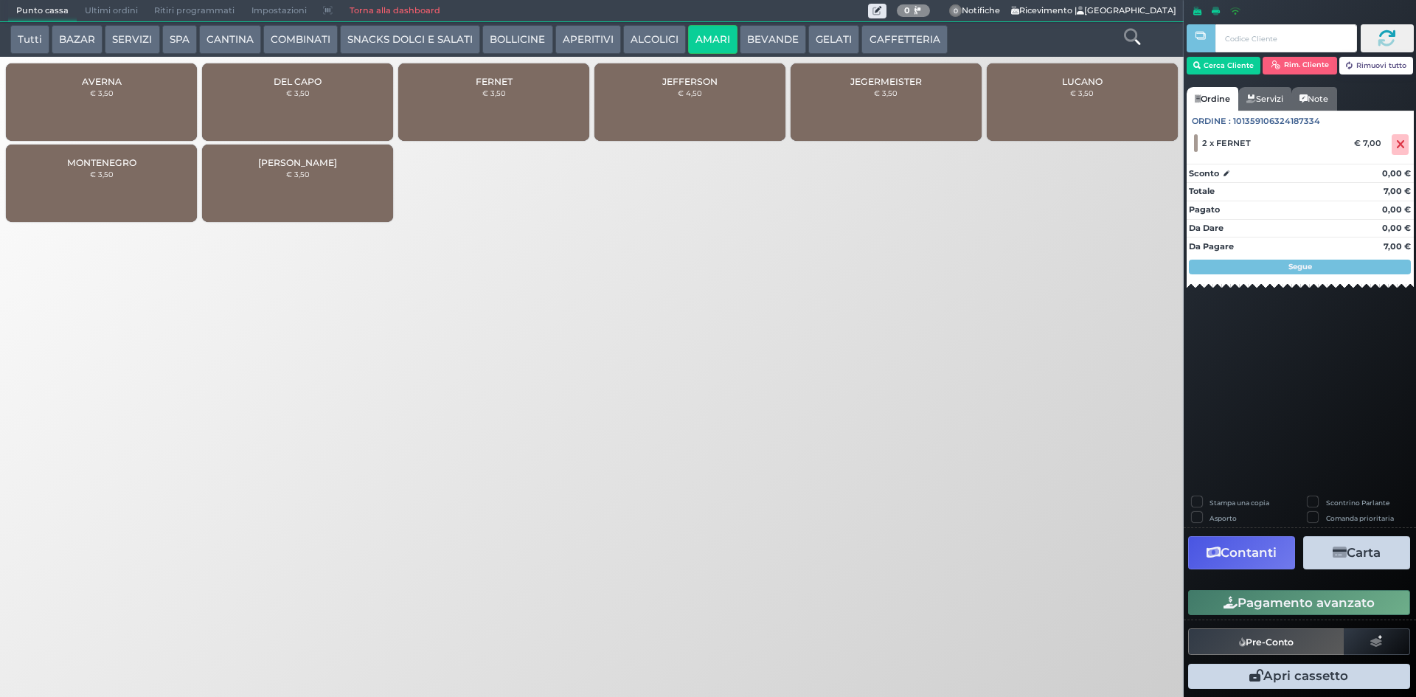
click at [462, 35] on button "SNACKS DOLCI E SALATI" at bounding box center [410, 39] width 140 height 29
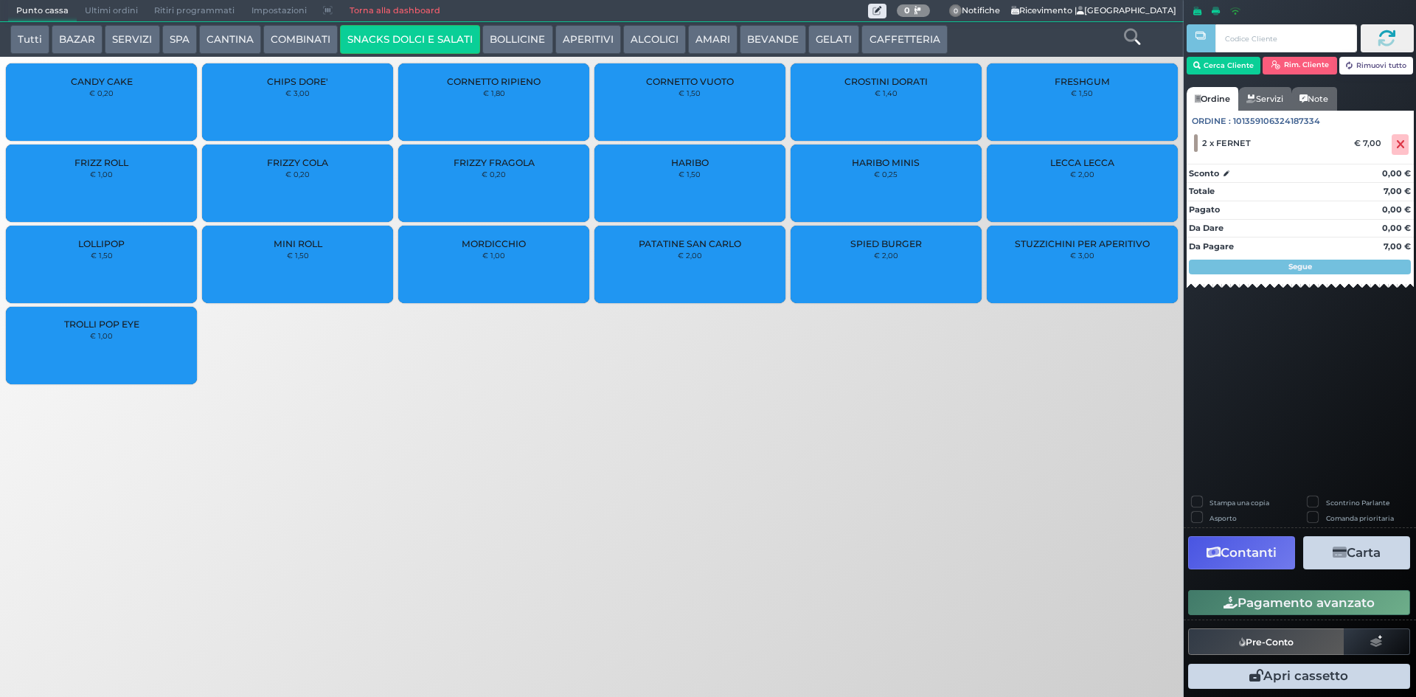
click at [513, 36] on button "BOLLICINE" at bounding box center [517, 39] width 70 height 29
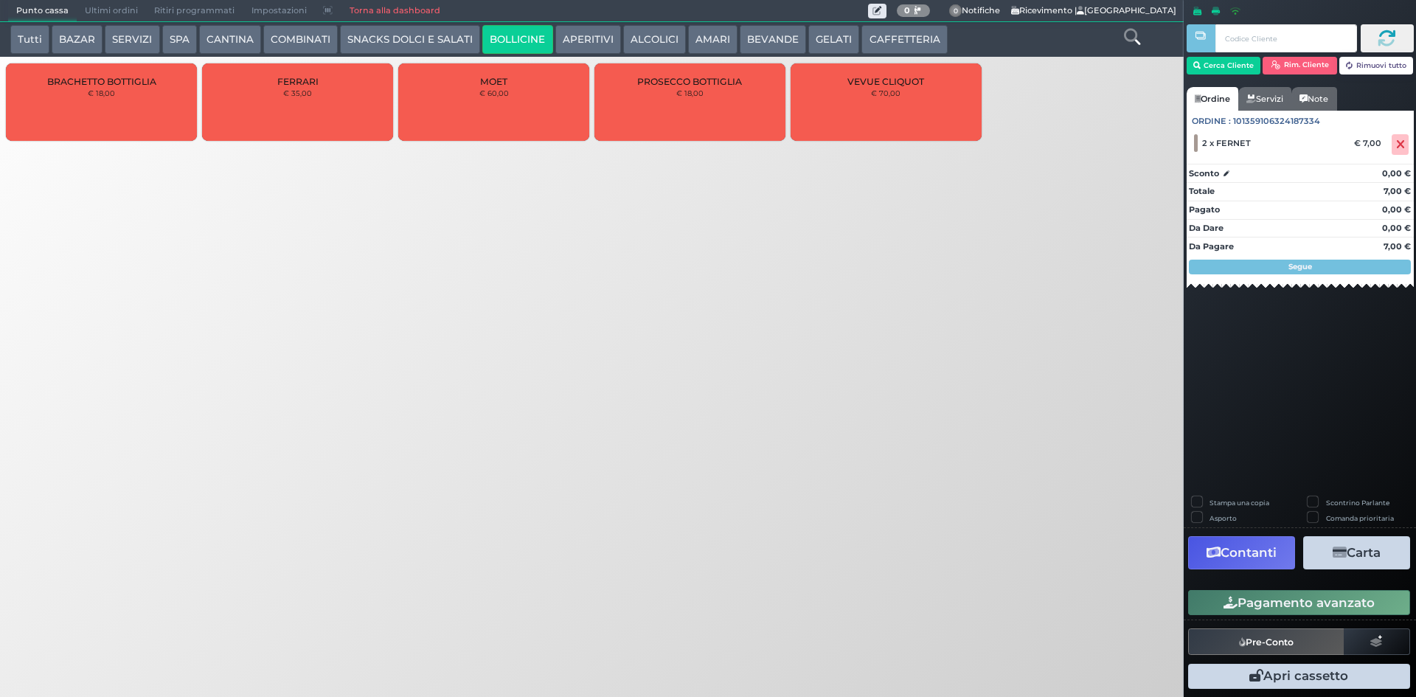
click at [428, 31] on button "SNACKS DOLCI E SALATI" at bounding box center [410, 39] width 140 height 29
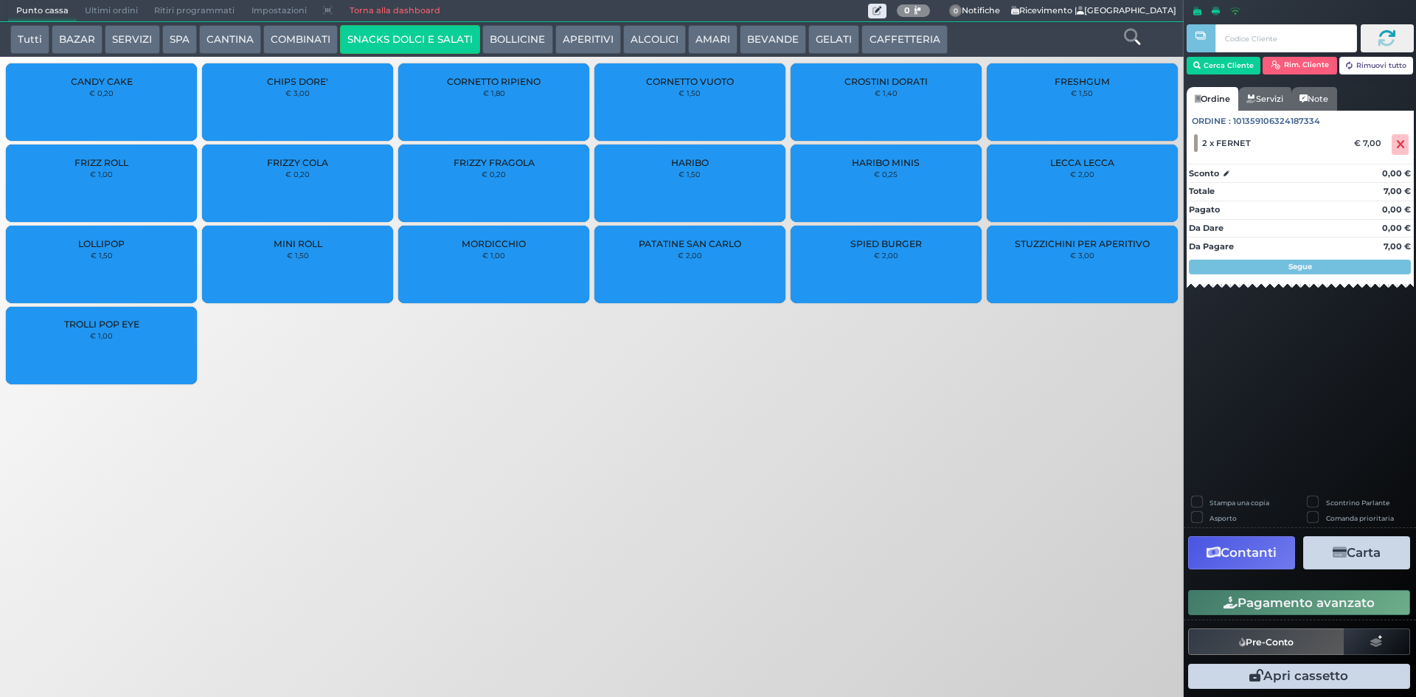
click at [268, 32] on button "COMBINATI" at bounding box center [300, 39] width 74 height 29
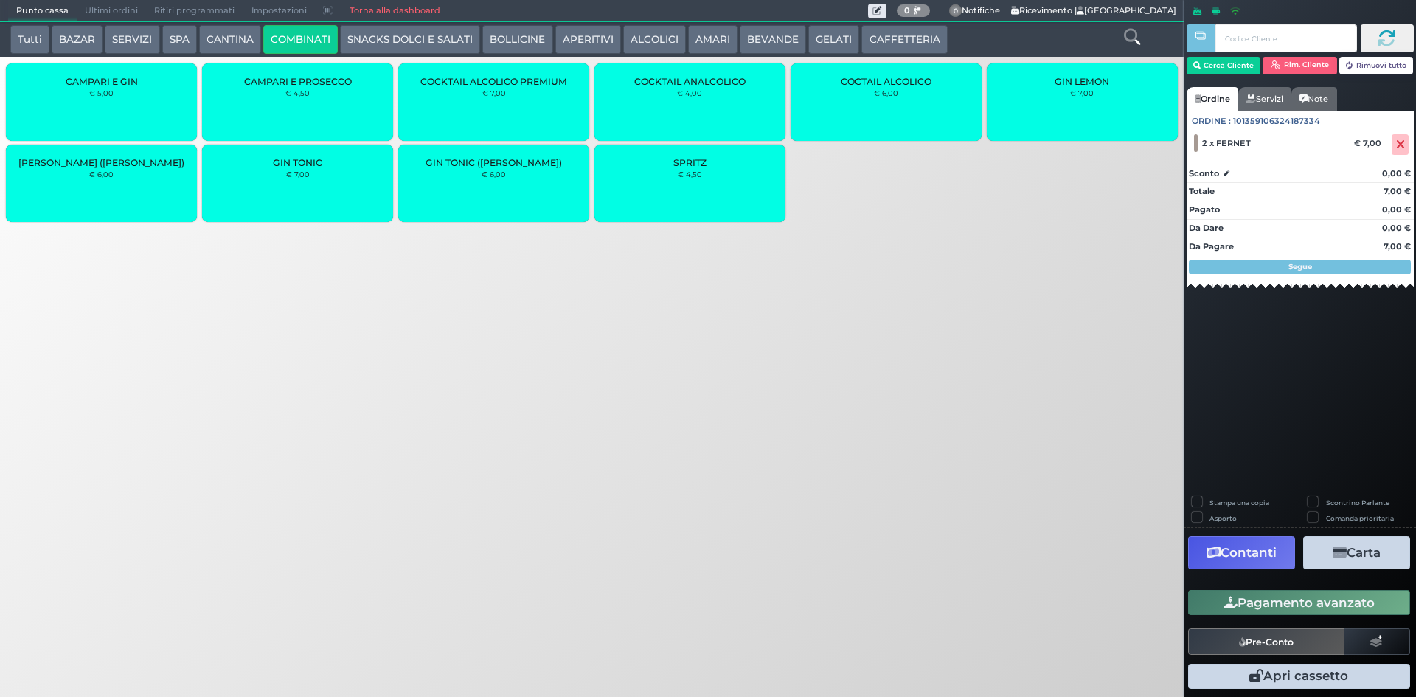
click at [857, 86] on span "COCTAIL ALCOLICO" at bounding box center [886, 81] width 91 height 11
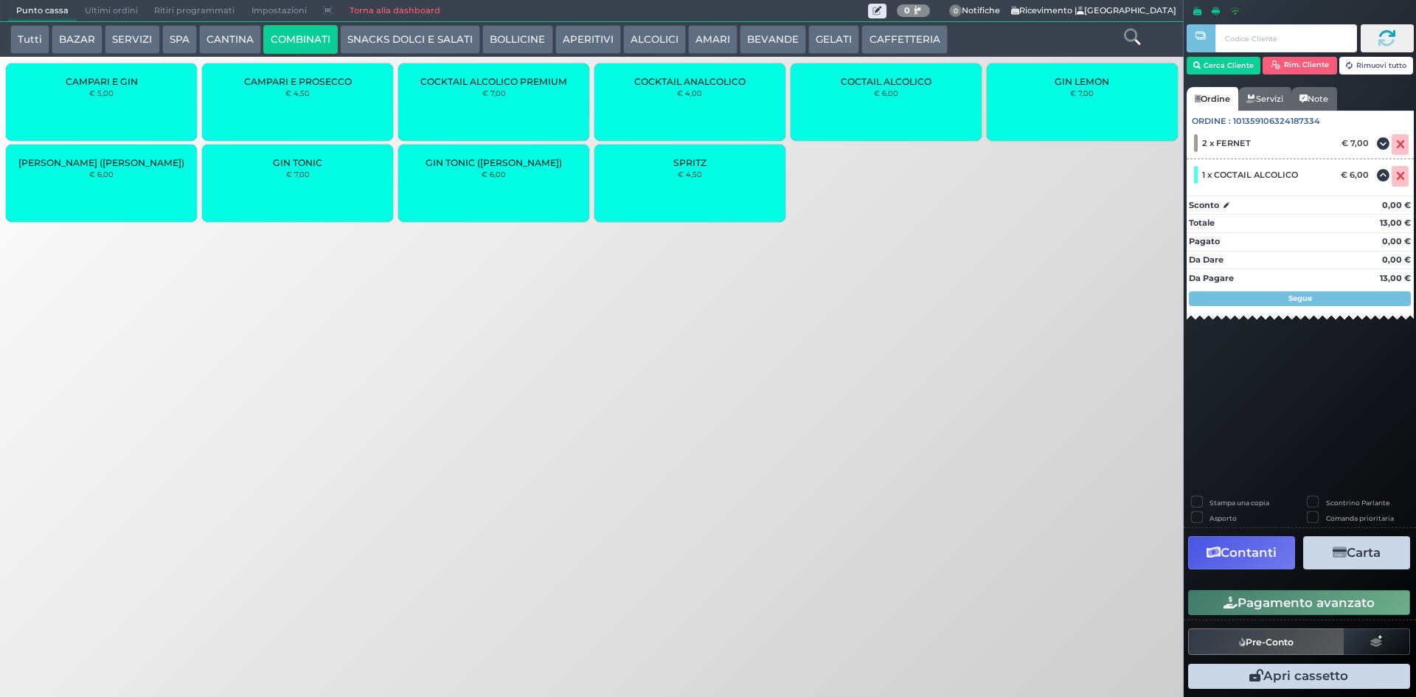
click at [532, 32] on button "BOLLICINE" at bounding box center [517, 39] width 70 height 29
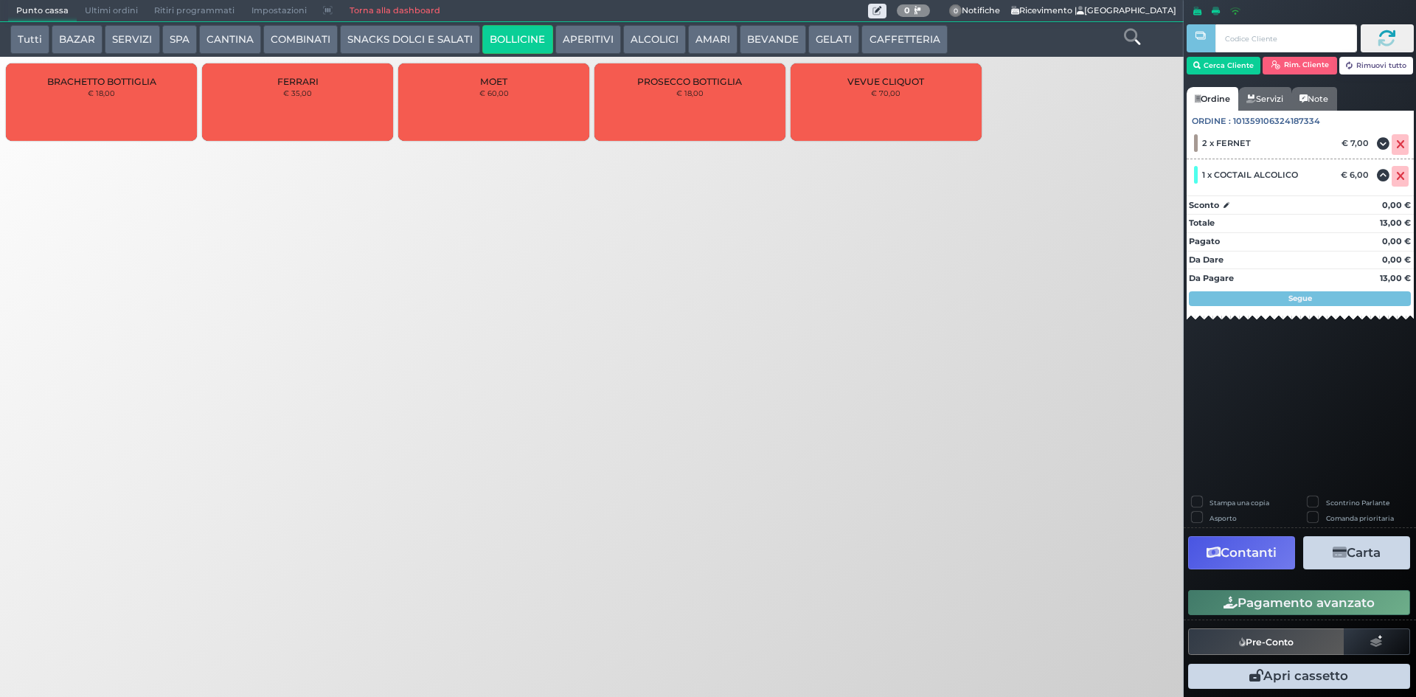
click at [22, 33] on button "Tutti" at bounding box center [29, 39] width 39 height 29
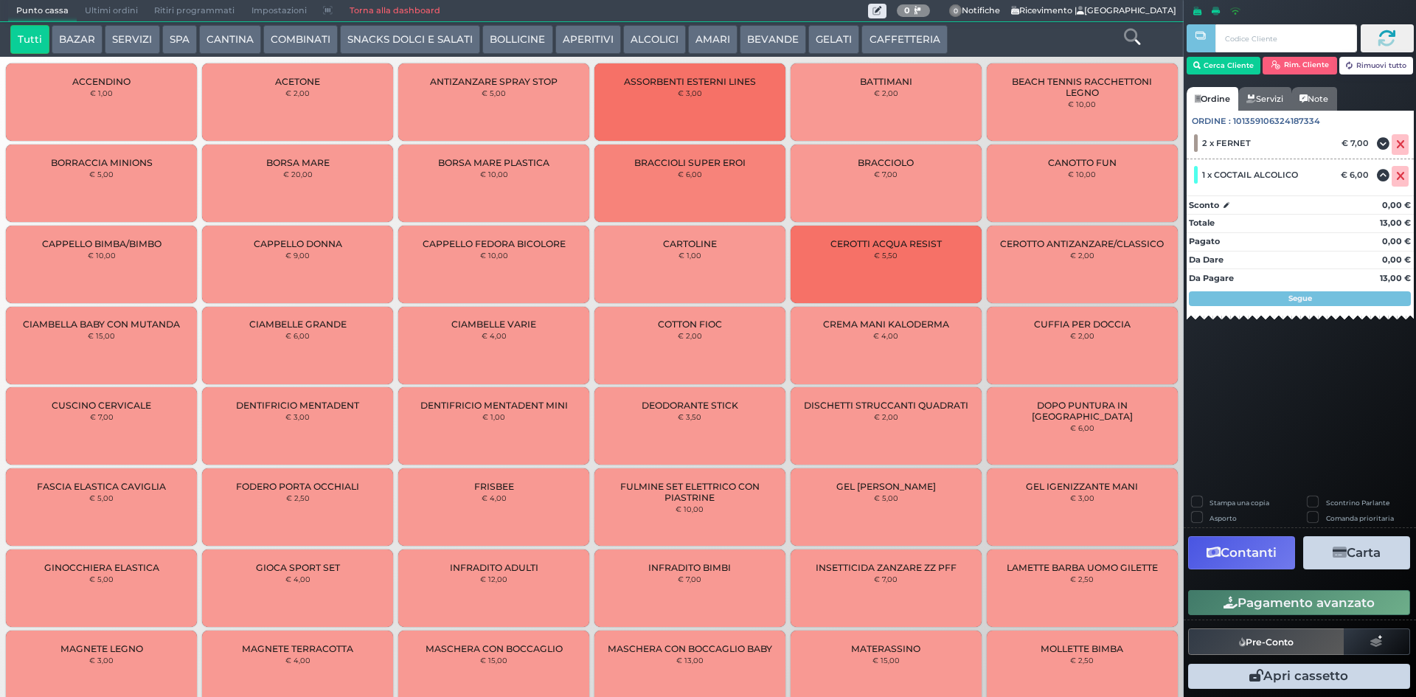
click at [1136, 44] on icon at bounding box center [1132, 37] width 16 height 16
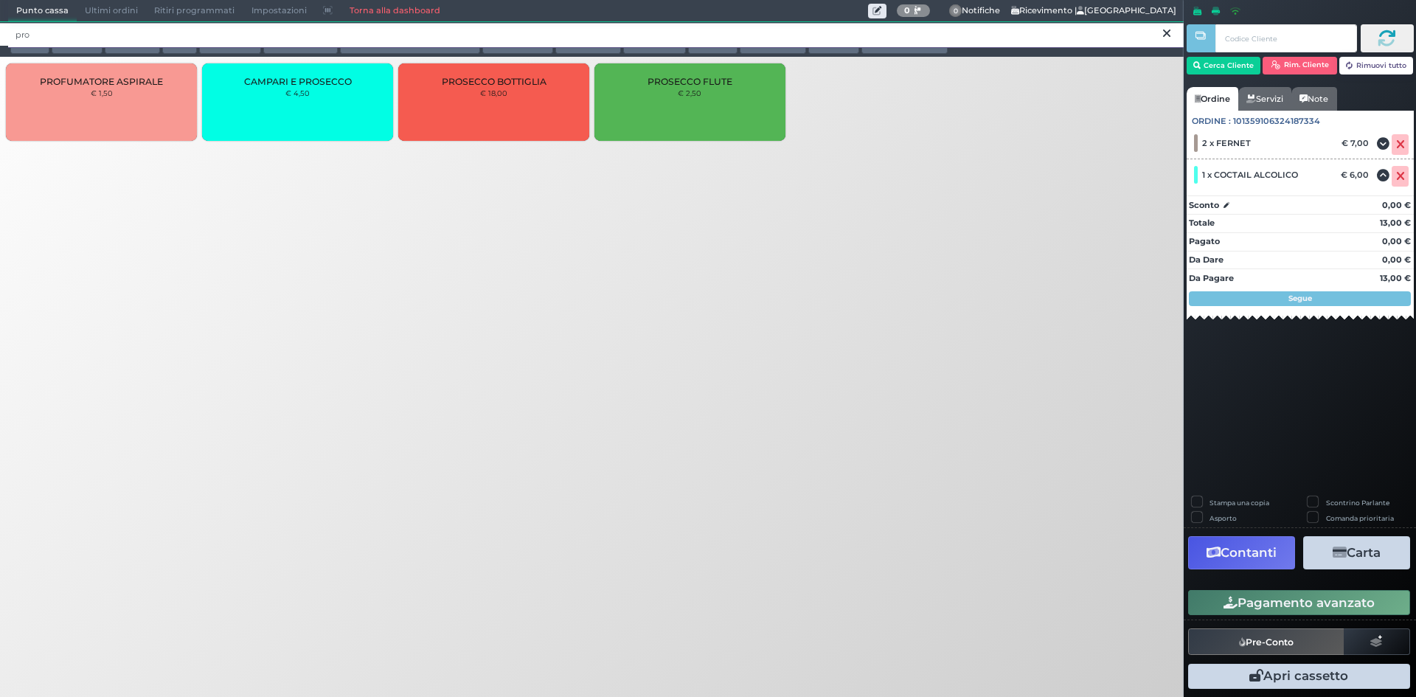
type input "pro"
click at [656, 77] on span "PROSECCO FLUTE" at bounding box center [689, 81] width 85 height 11
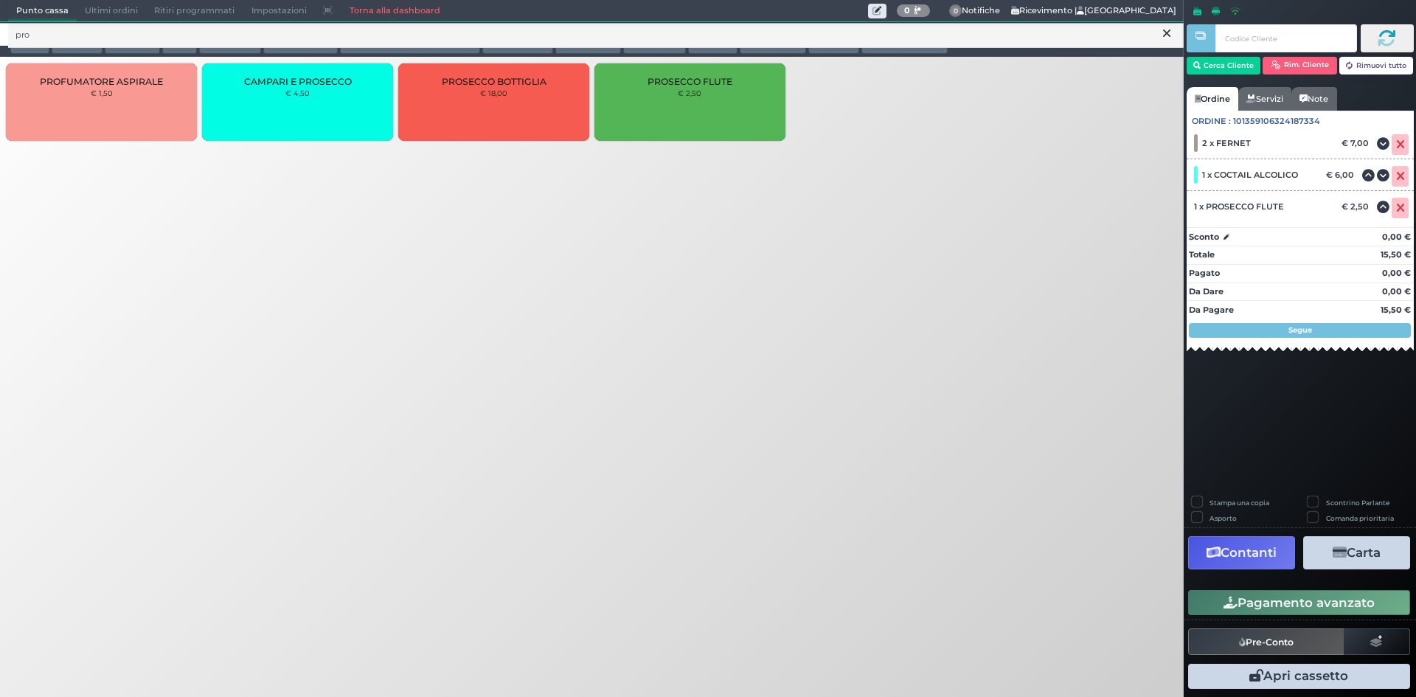
click at [1193, 495] on div "Stampa una copia Scontrino Parlante Asporto Comanda prioritaria Contanti Carta …" at bounding box center [1300, 591] width 232 height 209
click at [1209, 498] on label "Stampa una copia" at bounding box center [1239, 503] width 60 height 10
checkbox input "true"
click at [1351, 557] on button "Carta" at bounding box center [1356, 552] width 107 height 33
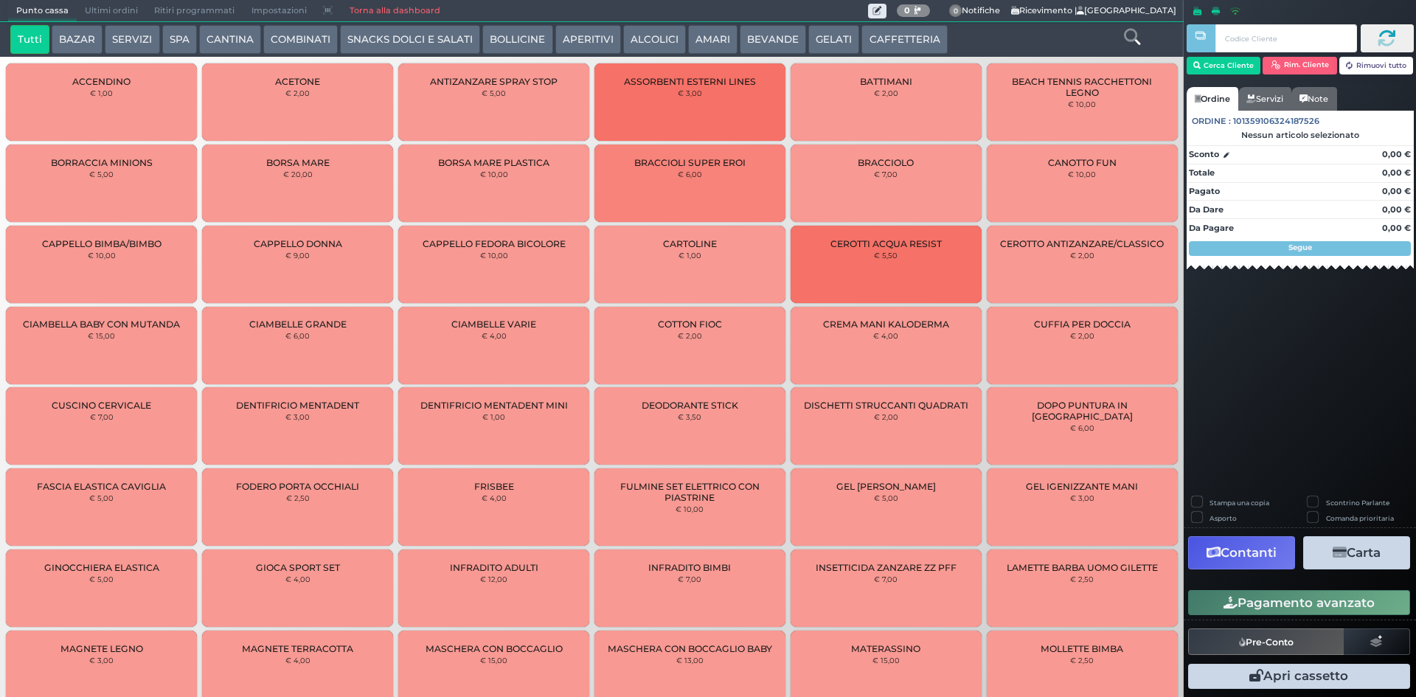
click at [50, 5] on span "Punto cassa" at bounding box center [42, 11] width 69 height 21
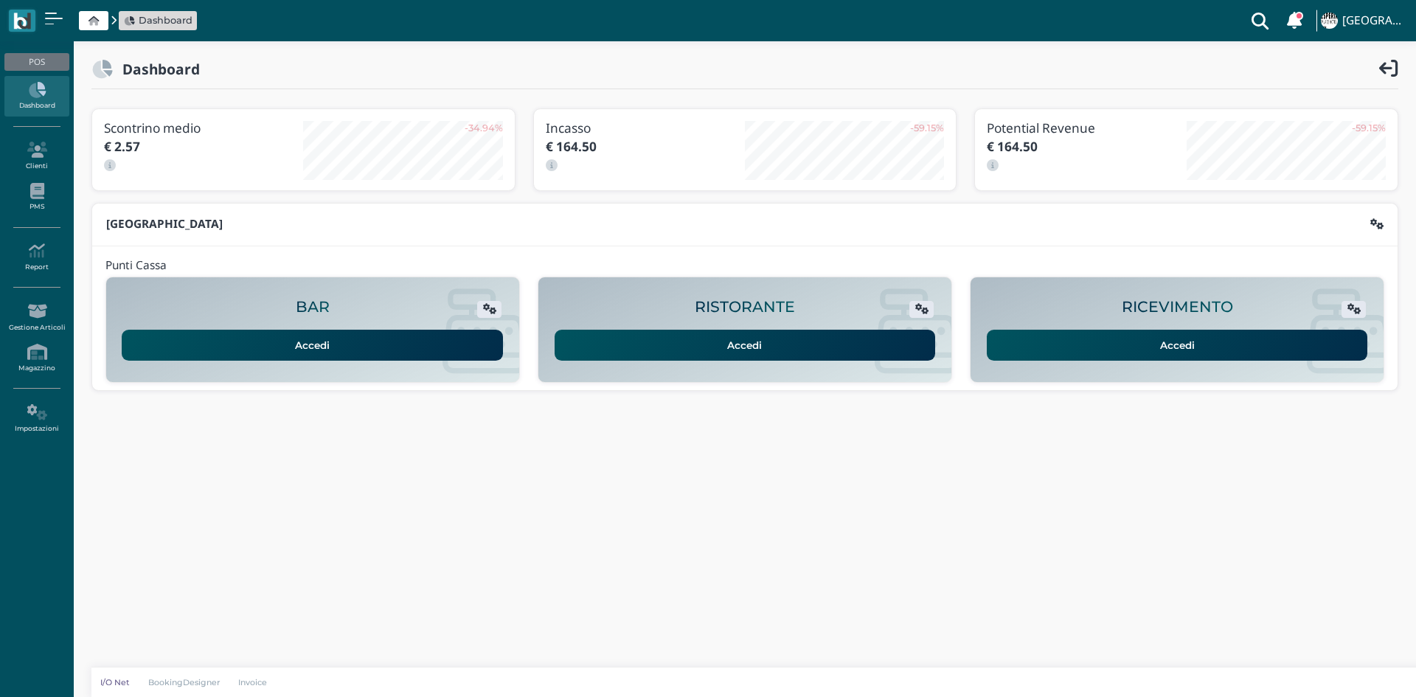
click at [36, 234] on ul "POS Dashboard Clienti PMS Report Report Ordini Report Prelievi Report Doc. Fisc…" at bounding box center [37, 245] width 74 height 397
click at [40, 247] on icon at bounding box center [36, 251] width 64 height 16
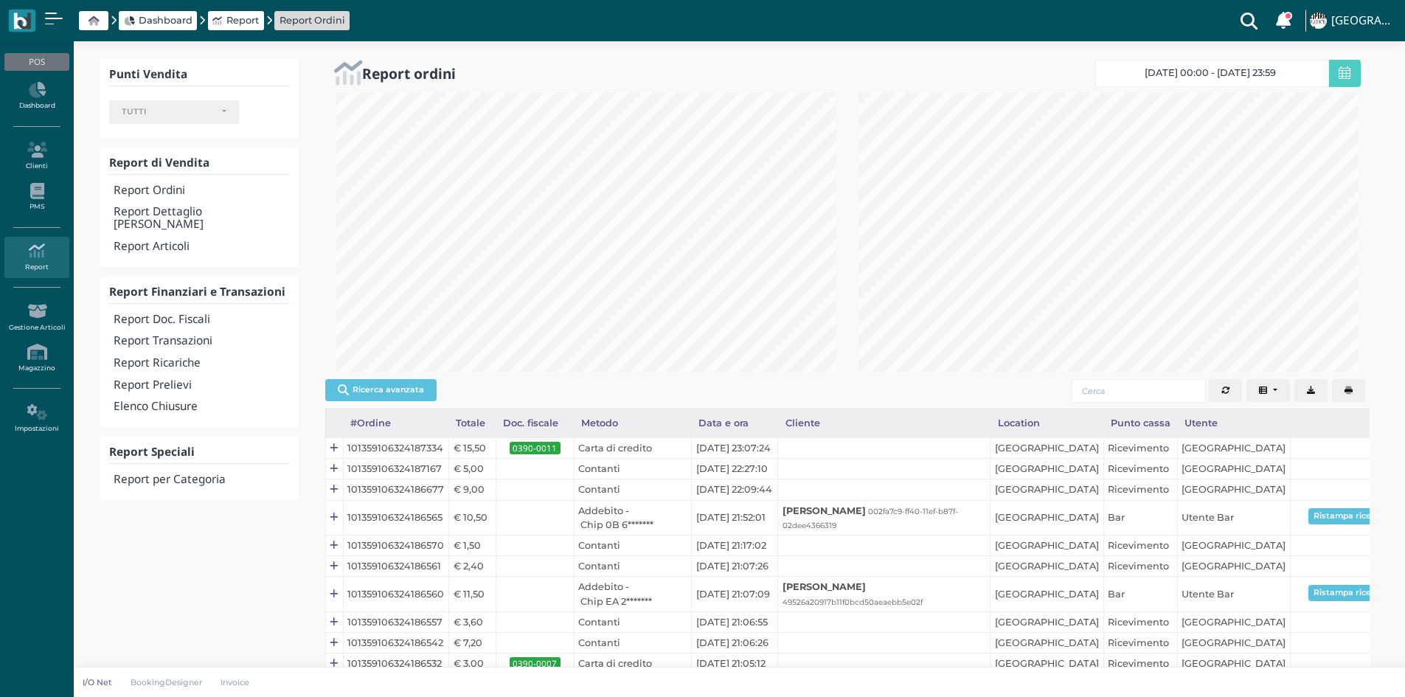
select select
click at [169, 335] on h4 "Report Transazioni" at bounding box center [202, 341] width 176 height 13
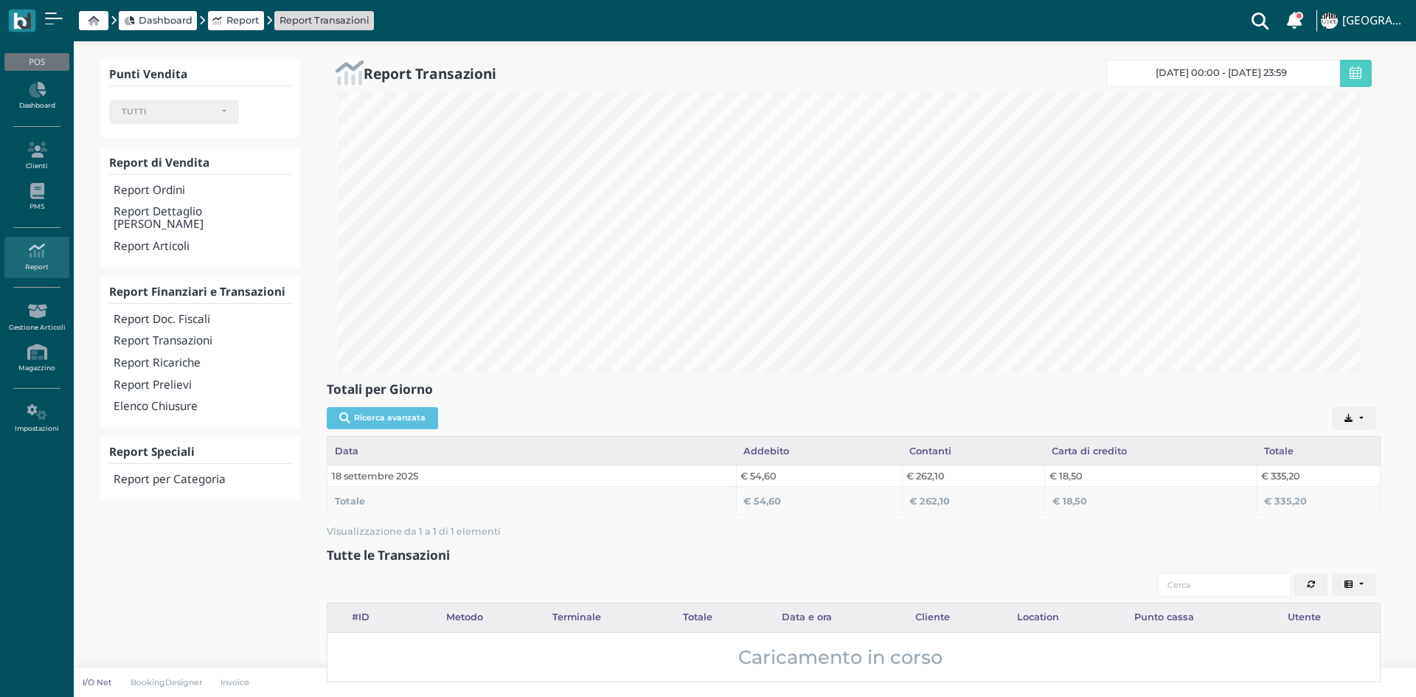
select select
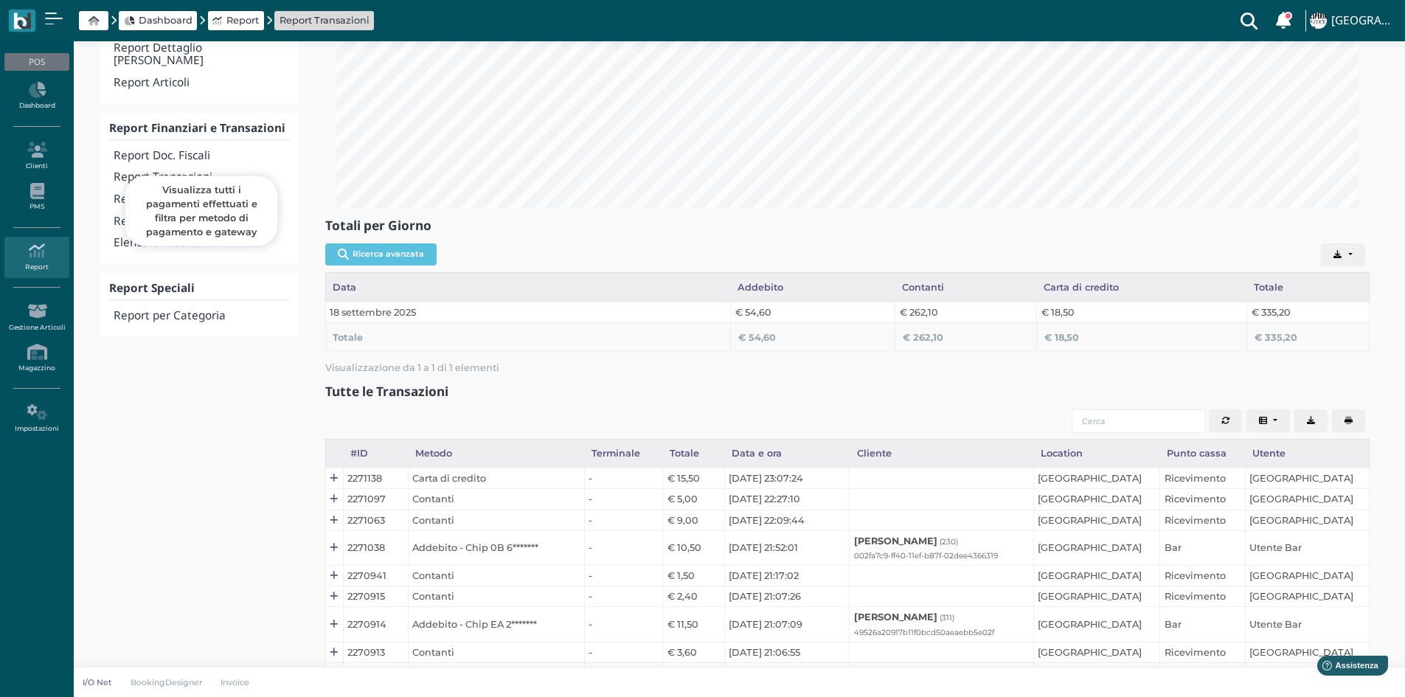
scroll to position [74, 0]
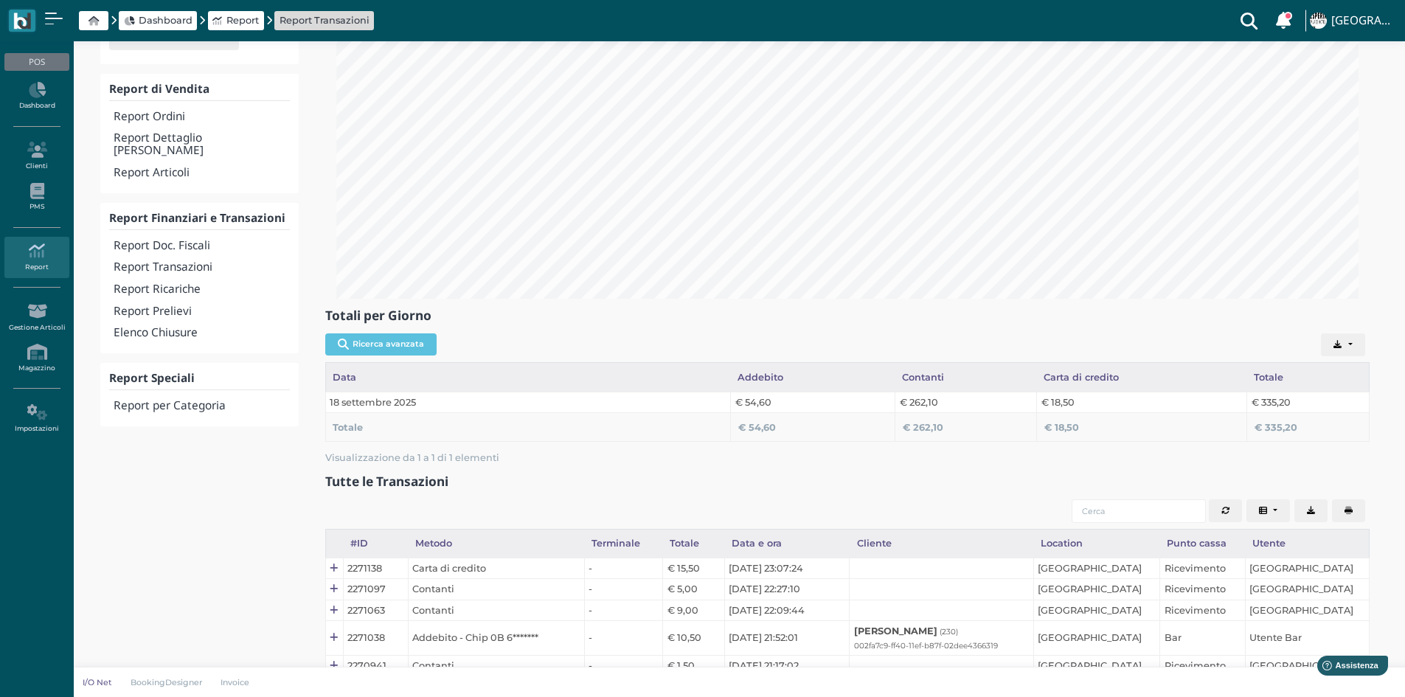
click at [196, 243] on div "Report Doc. Fiscali" at bounding box center [199, 245] width 181 height 22
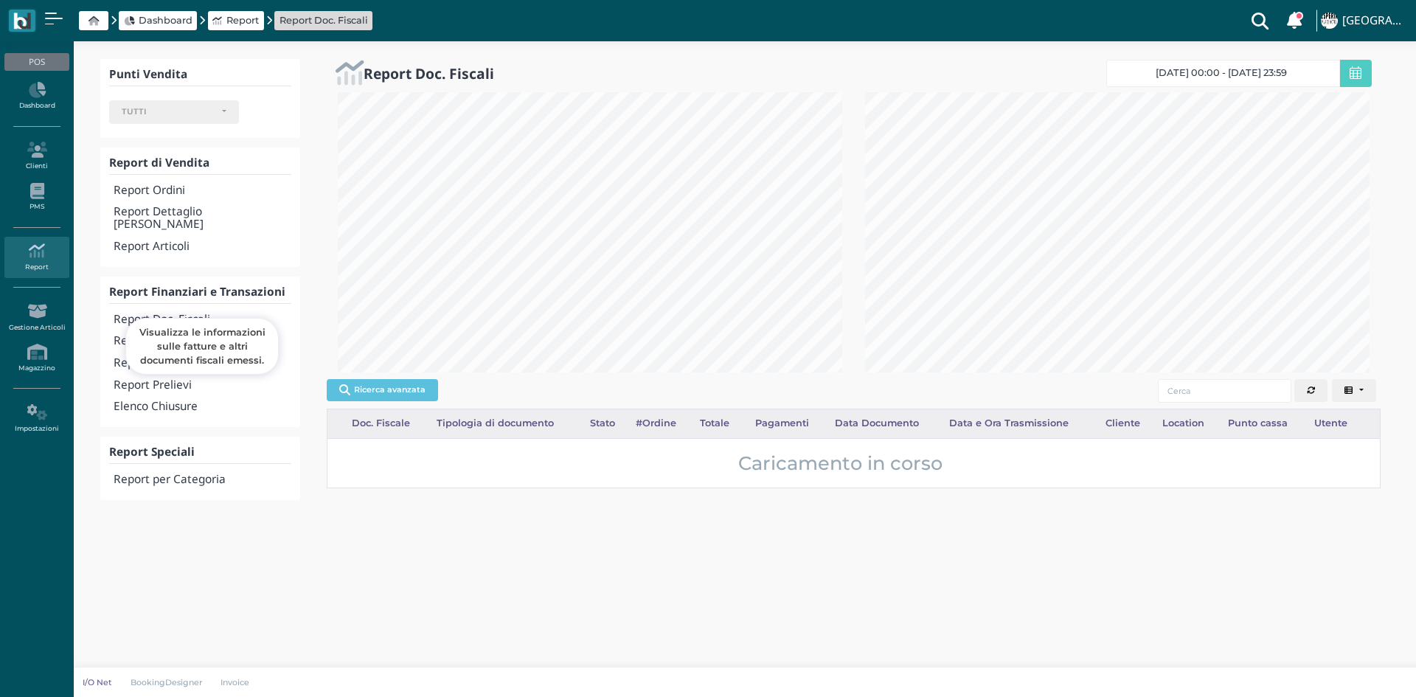
select select
click at [197, 313] on h4 "Report Doc. Fiscali" at bounding box center [203, 319] width 178 height 13
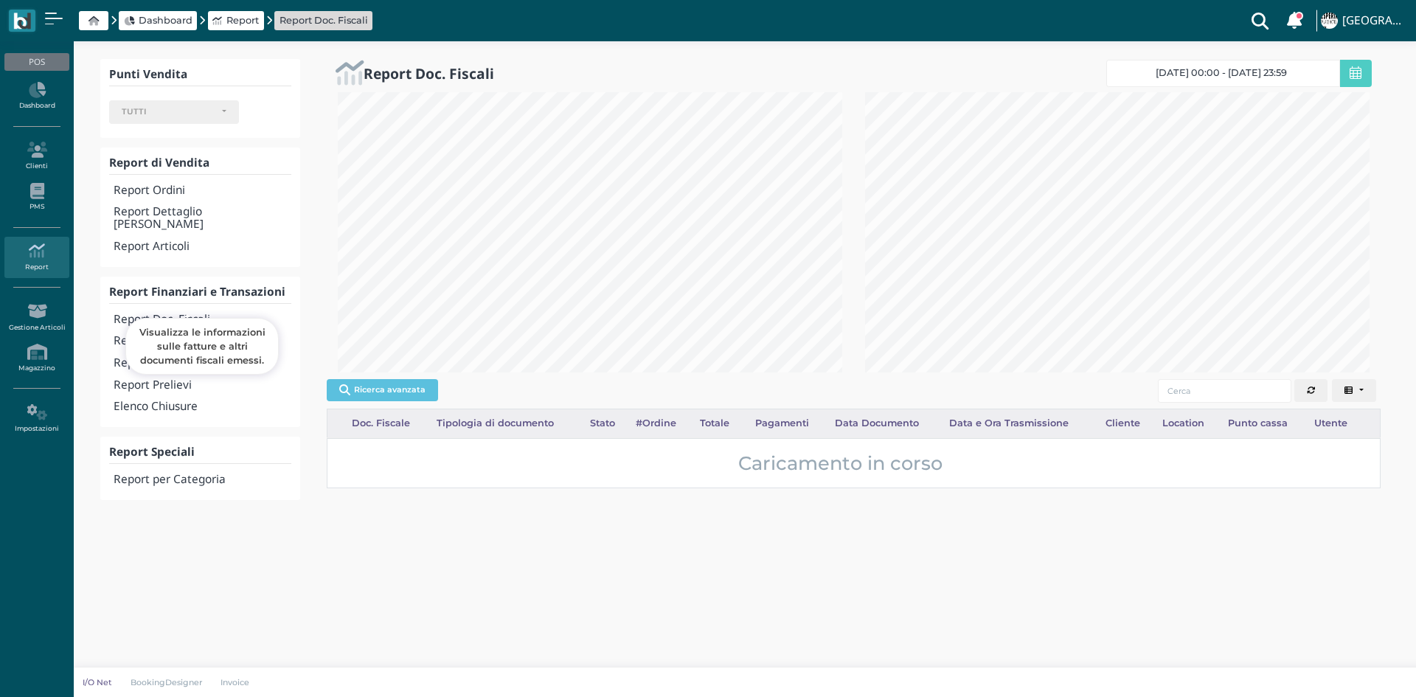
select select
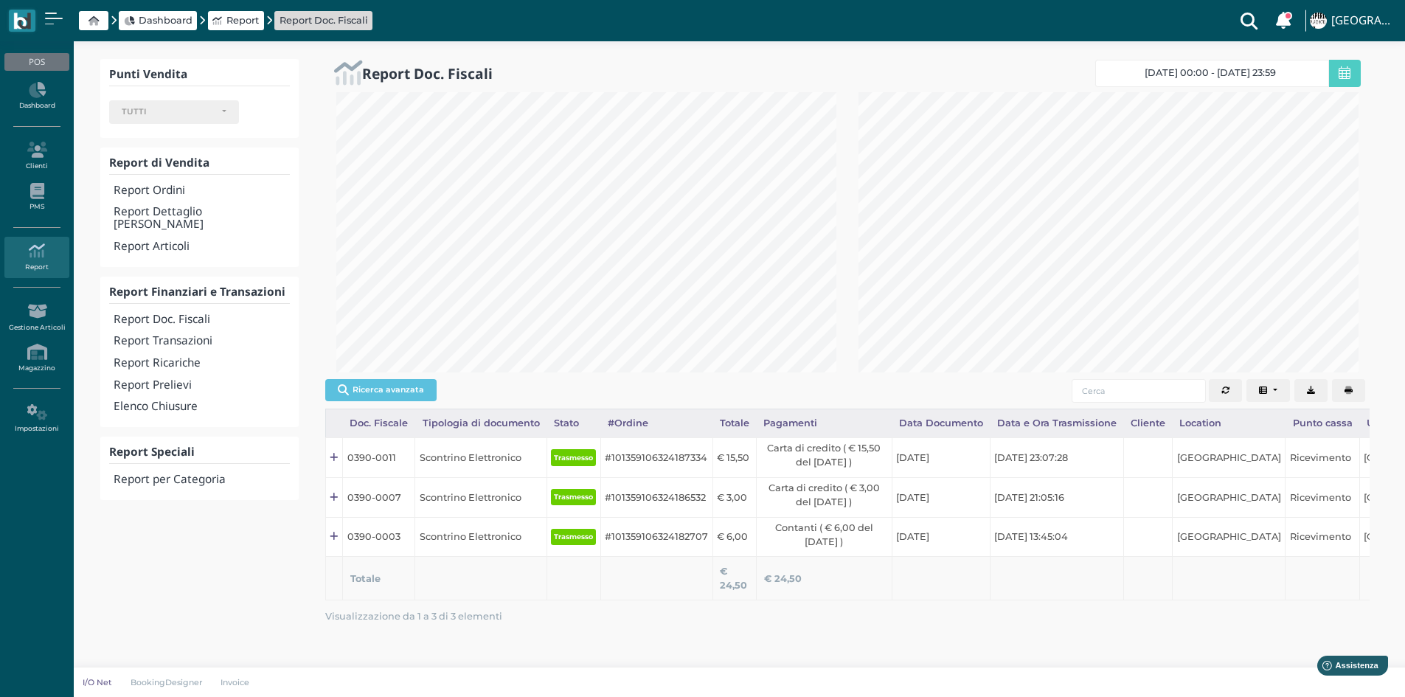
click at [150, 335] on h4 "Report Transazioni" at bounding box center [202, 341] width 176 height 13
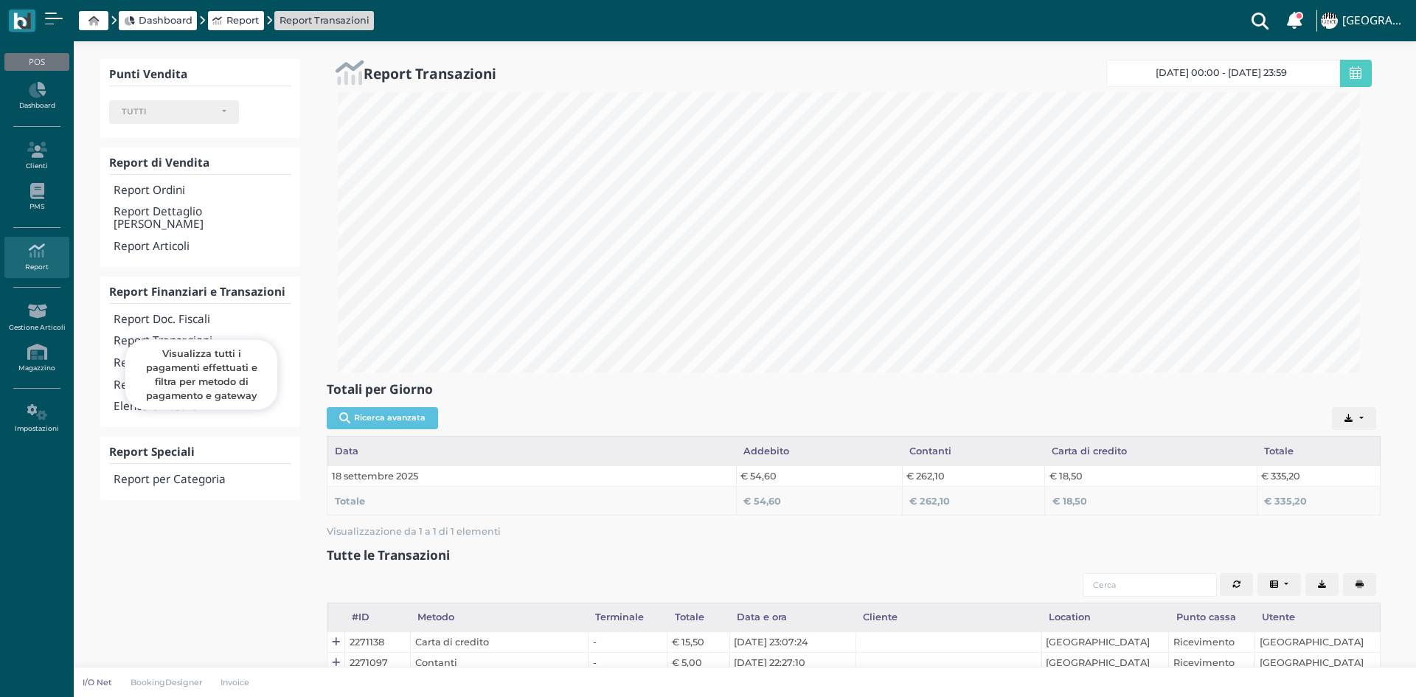
select select
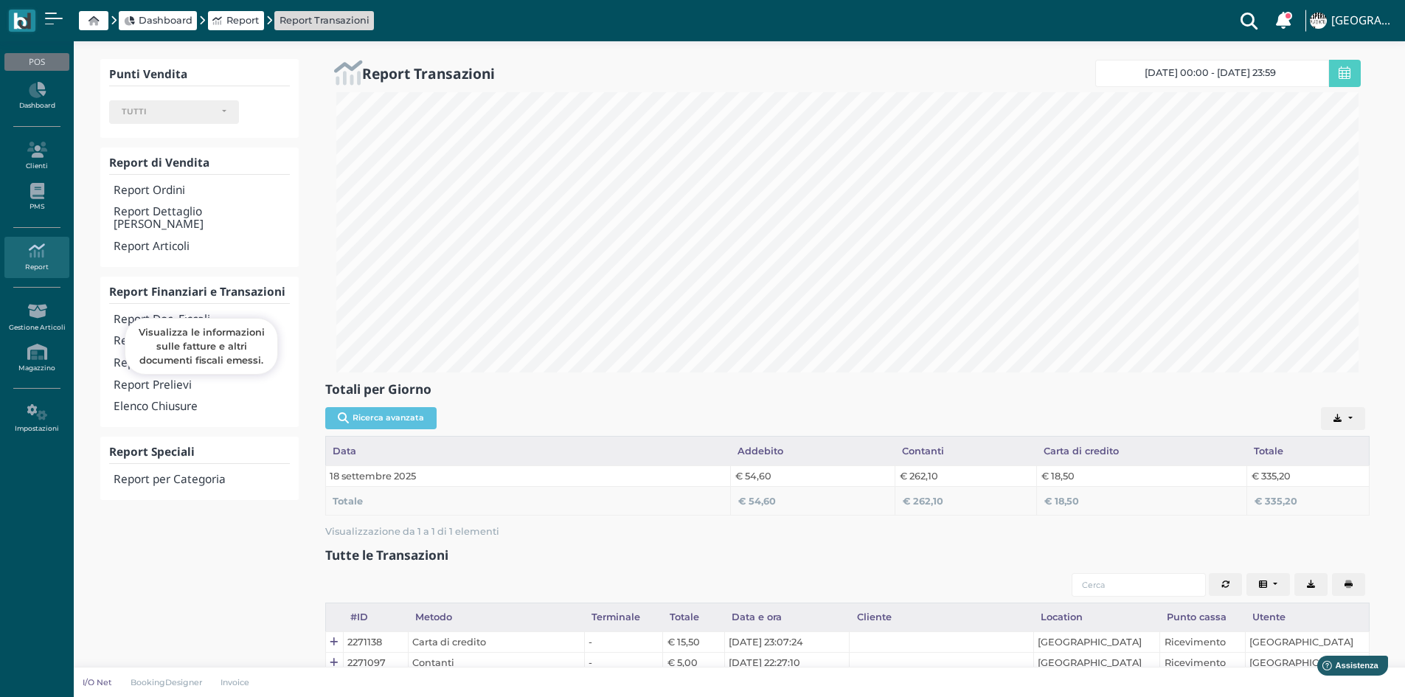
click at [163, 313] on h4 "Report Doc. Fiscali" at bounding box center [202, 319] width 176 height 13
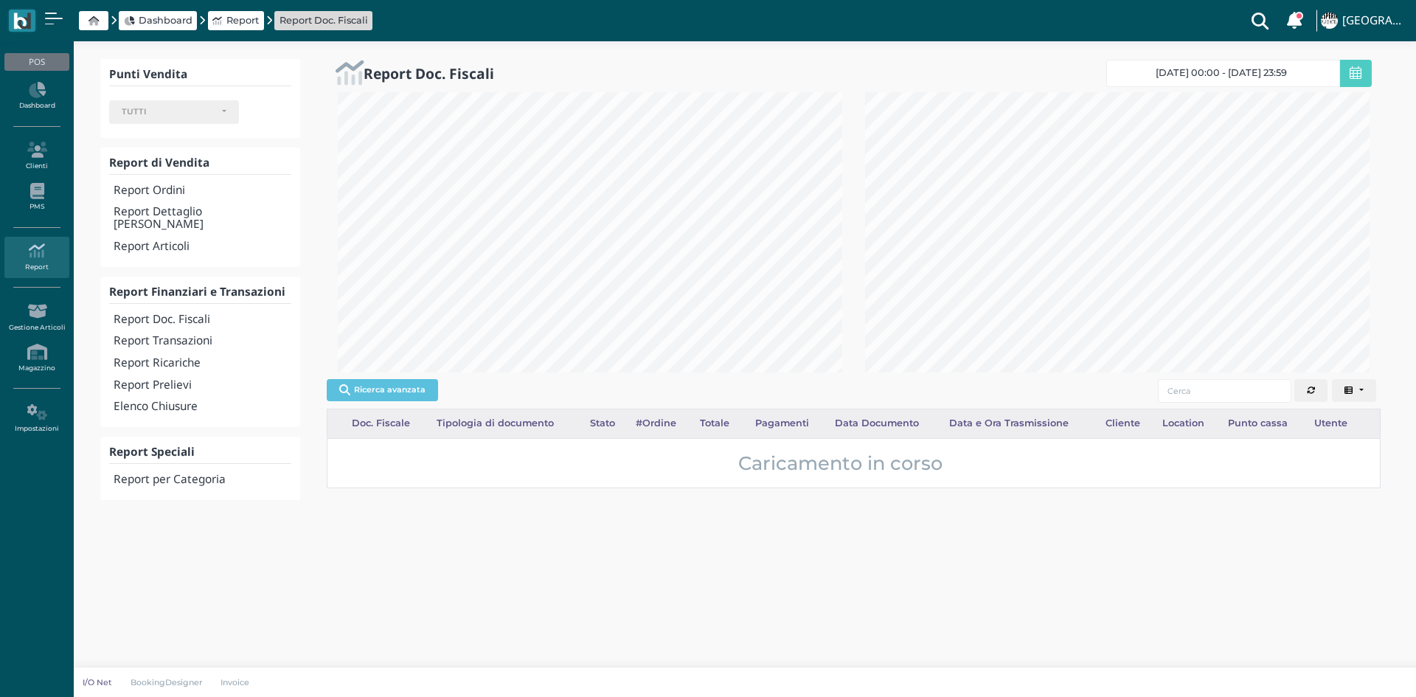
select select
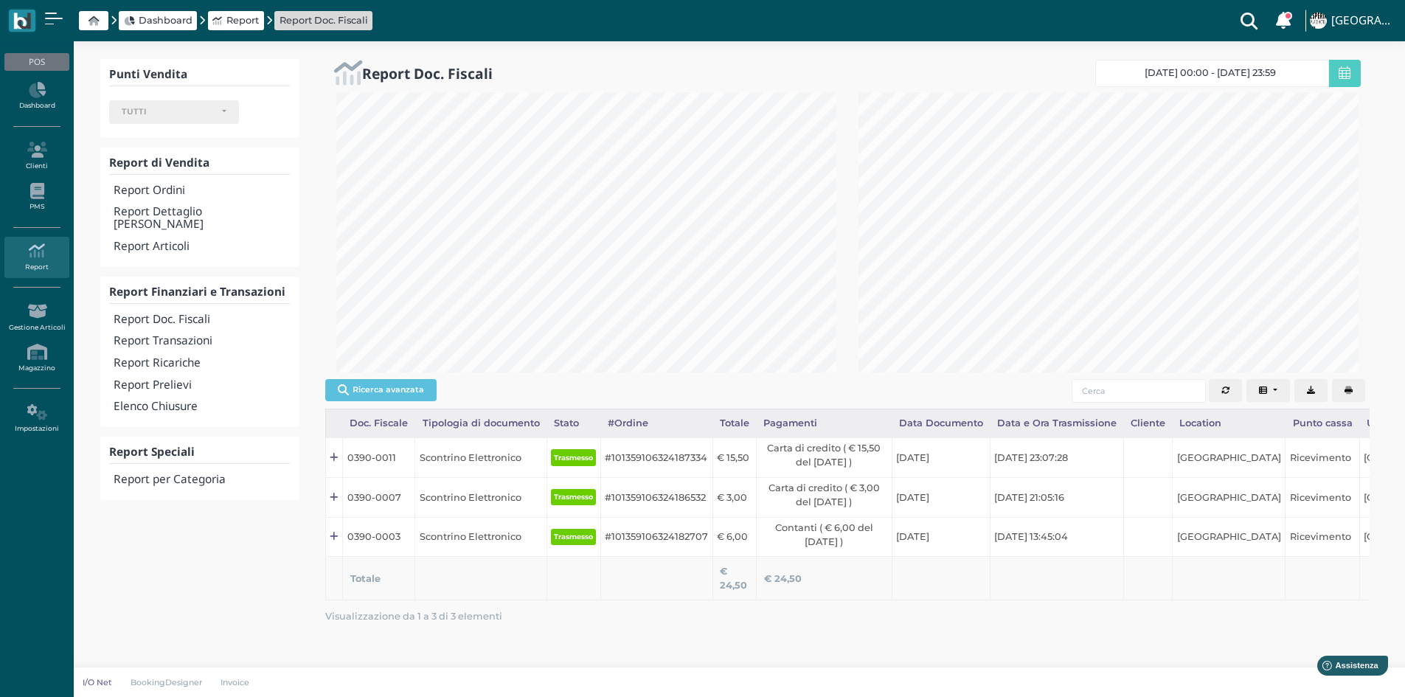
click at [1344, 384] on button "button" at bounding box center [1348, 391] width 33 height 24
click at [176, 400] on h4 "Elenco Chiusure" at bounding box center [202, 406] width 176 height 13
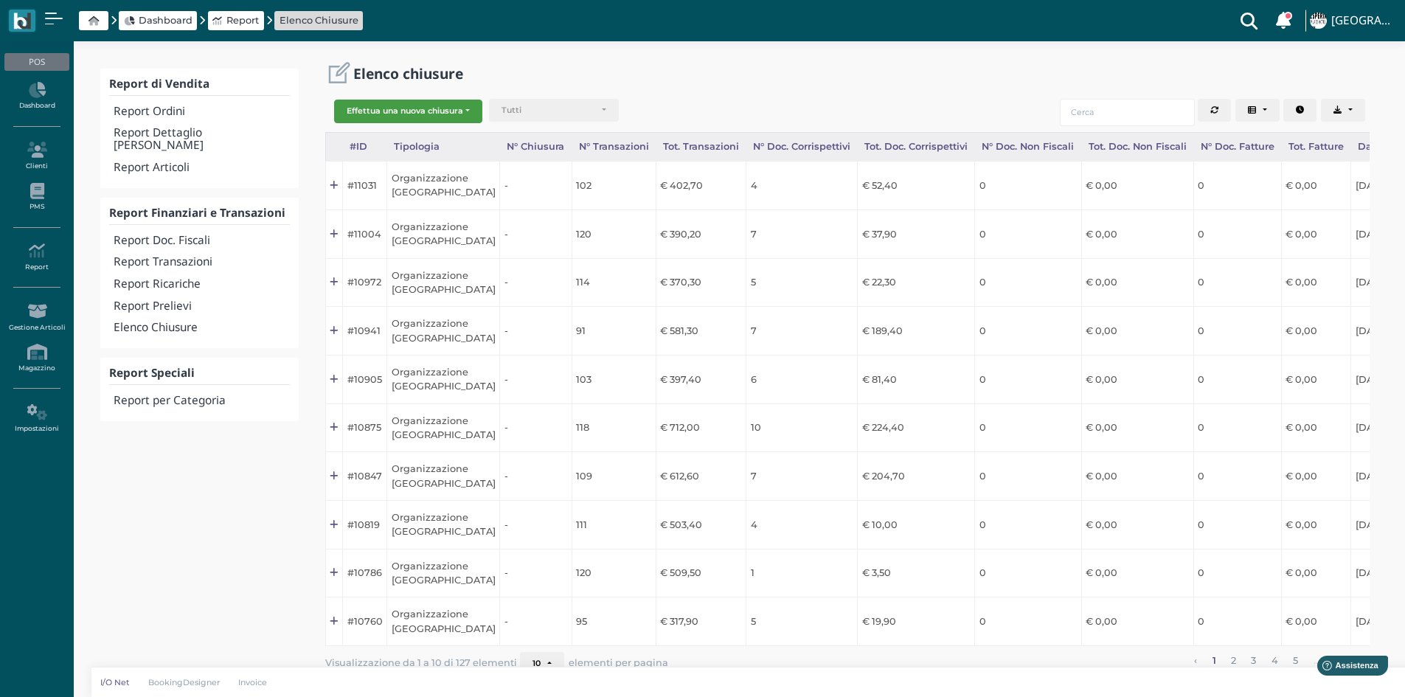
click at [442, 112] on button "Effettua una nuova chiusura" at bounding box center [408, 112] width 148 height 24
click at [406, 131] on span "Organizzazione" at bounding box center [392, 134] width 114 height 19
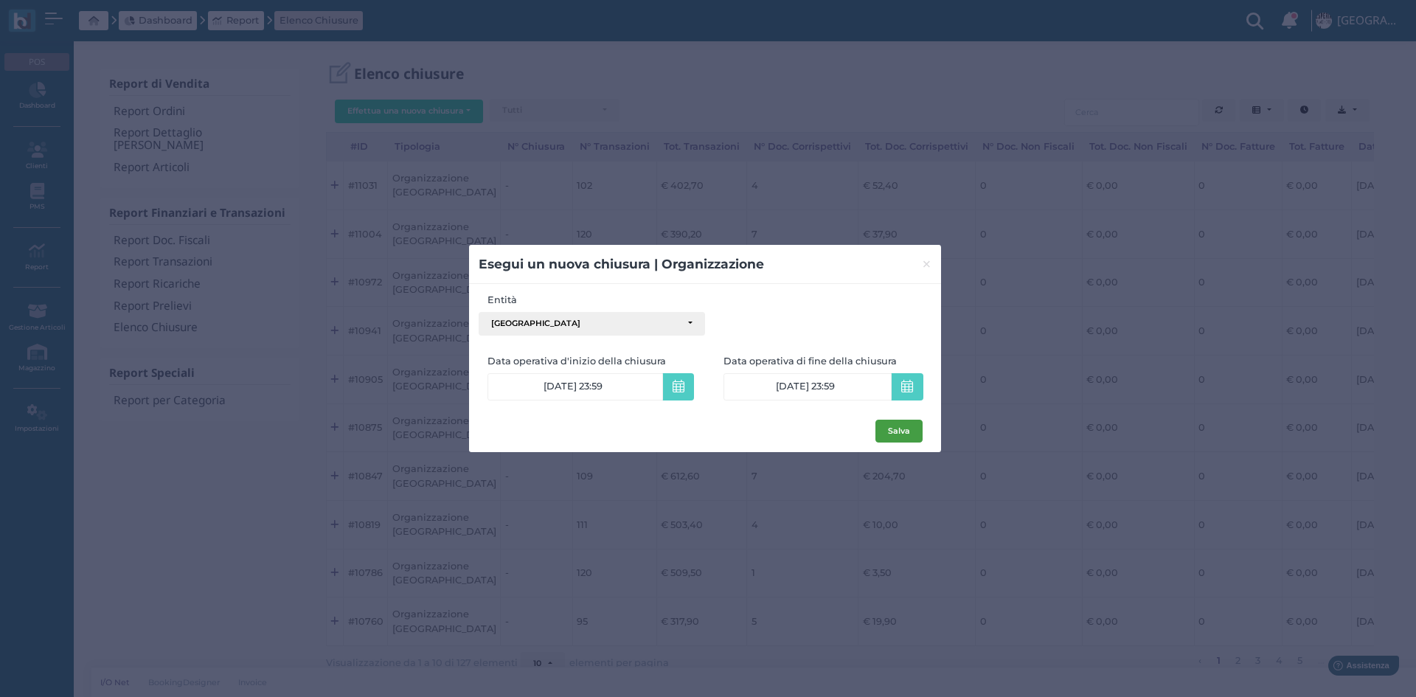
click at [883, 428] on button "Salva" at bounding box center [898, 432] width 47 height 24
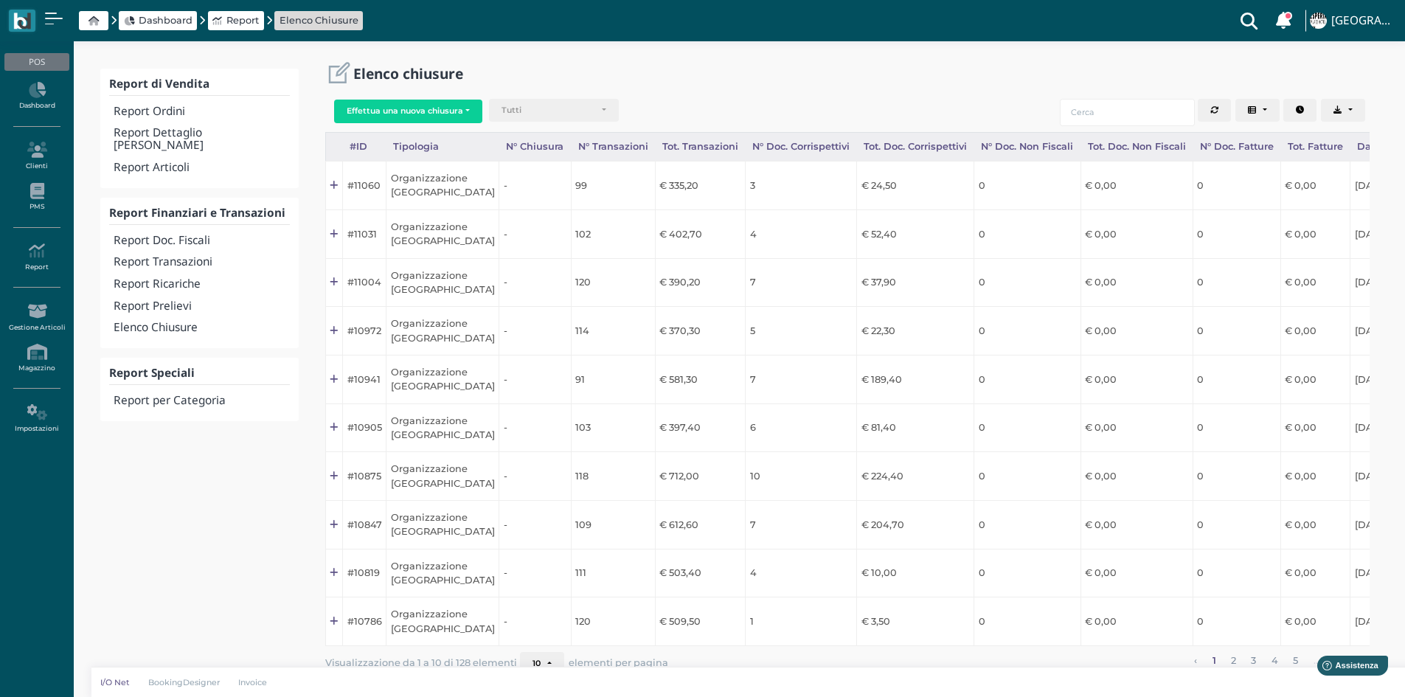
scroll to position [0, 146]
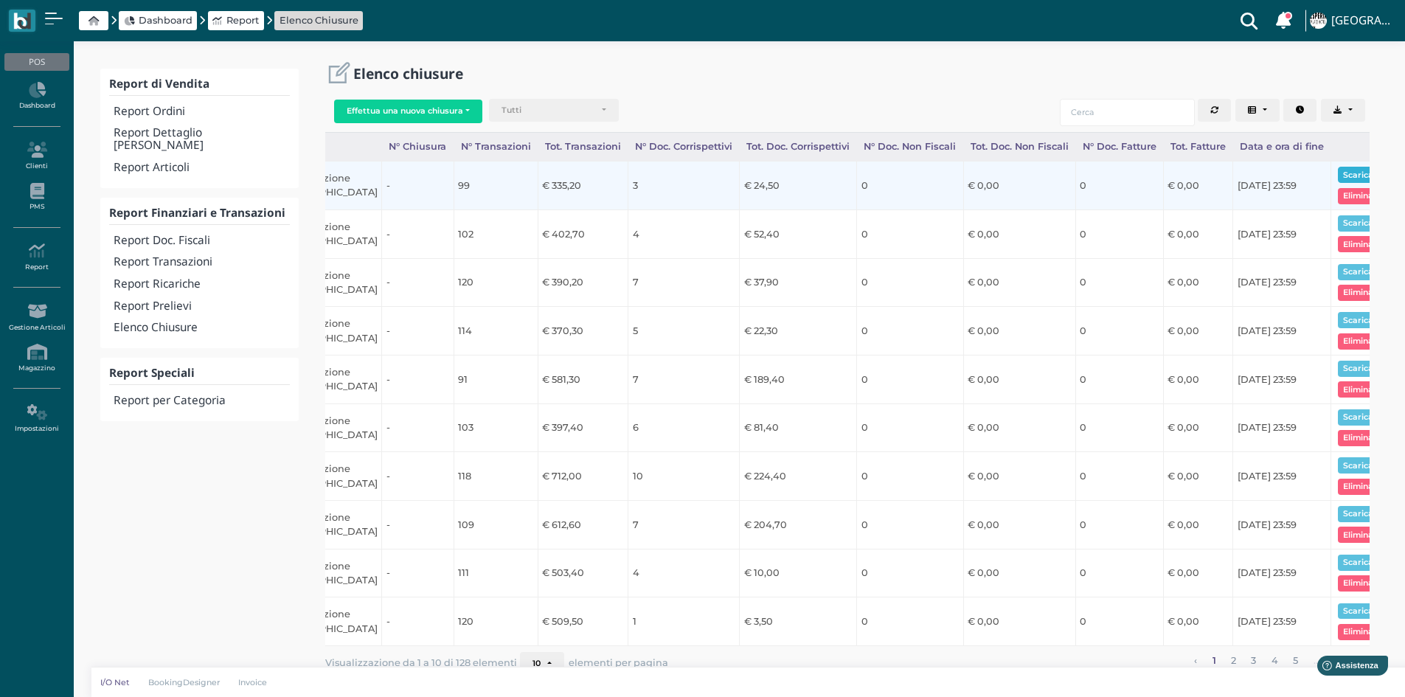
click at [1343, 173] on button "Scarica pdf" at bounding box center [1366, 175] width 57 height 16
